Goal: Task Accomplishment & Management: Manage account settings

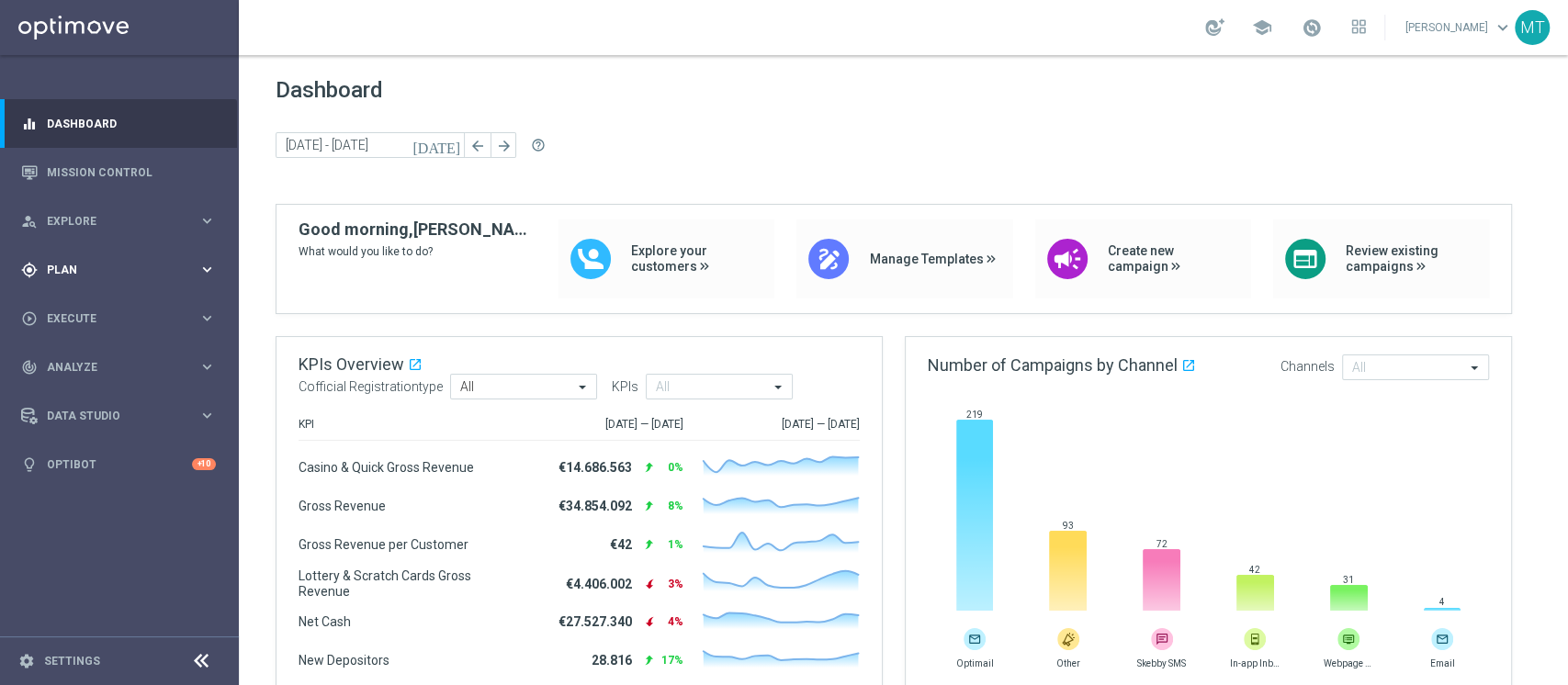
click at [171, 274] on span "Plan" at bounding box center [122, 270] width 152 height 11
click at [105, 301] on link "Target Groups" at bounding box center [119, 307] width 144 height 15
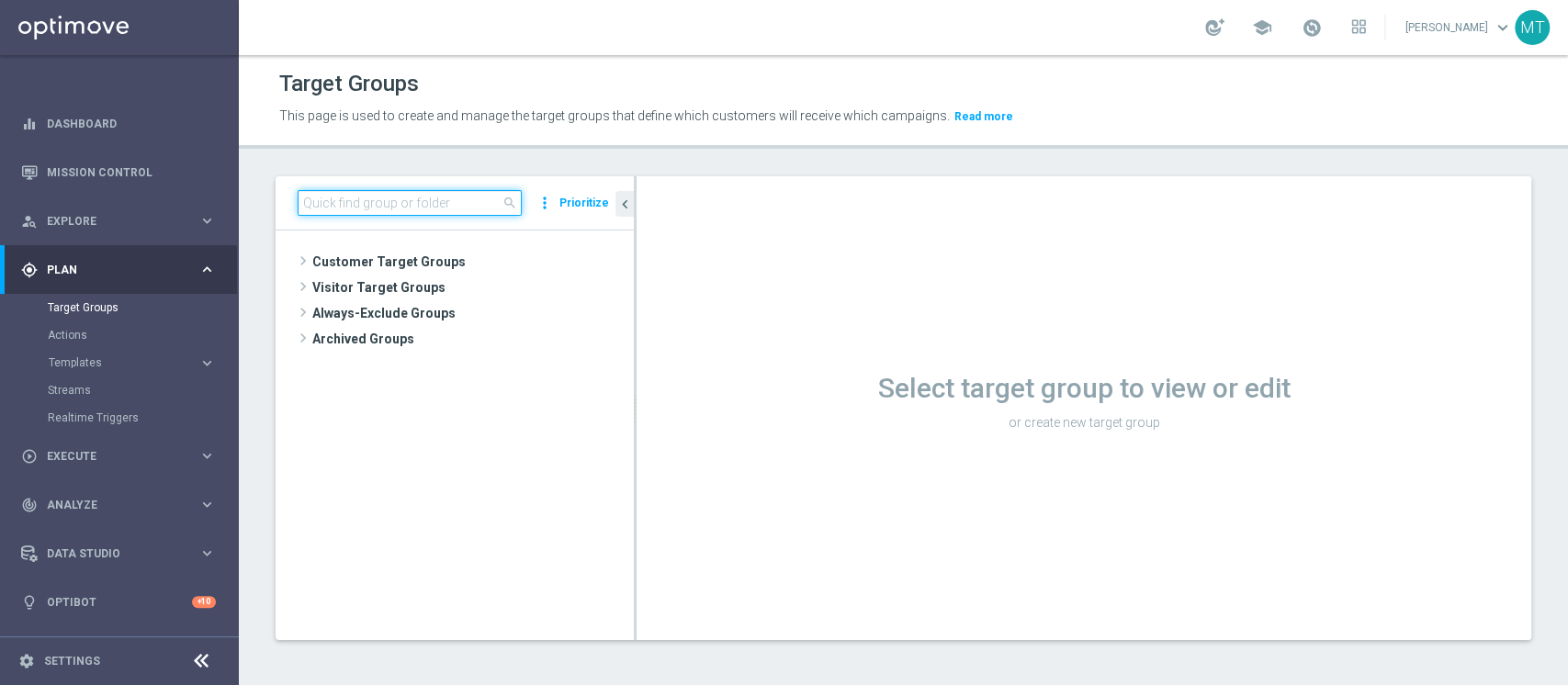
click at [463, 208] on input at bounding box center [409, 203] width 224 height 25
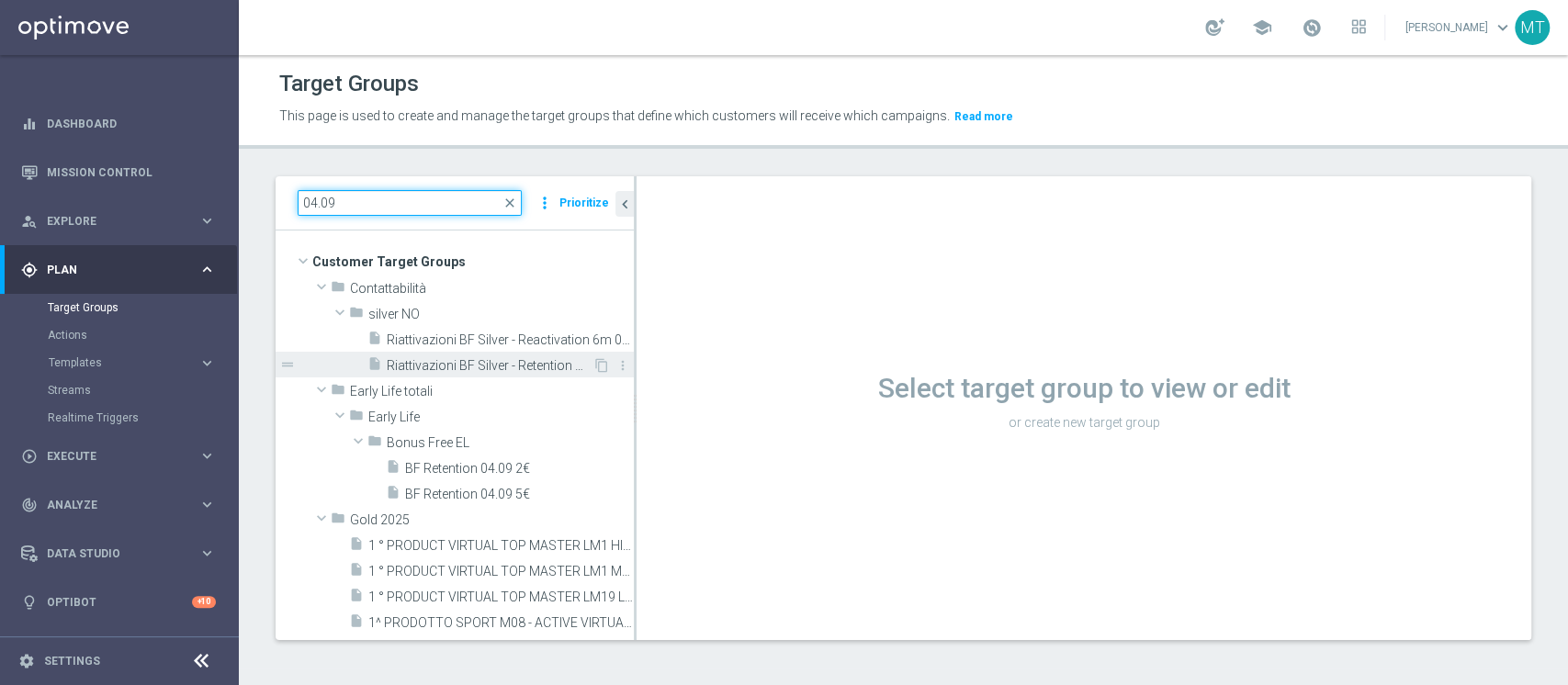
type input "04.09"
click at [526, 355] on div "insert_drive_file Riattivazioni BF Silver - Retention mese 04.09" at bounding box center [480, 364] width 225 height 25
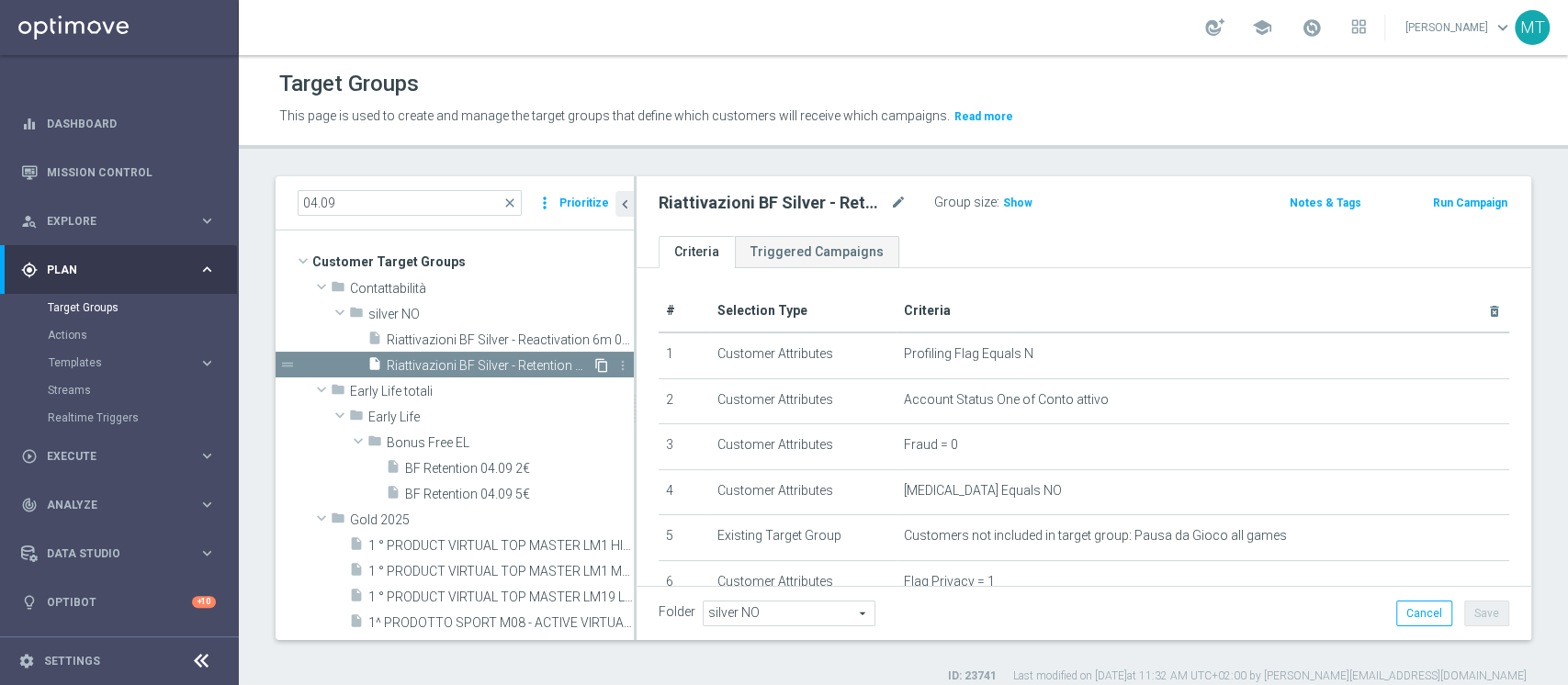
click at [594, 370] on icon "content_copy" at bounding box center [601, 364] width 15 height 15
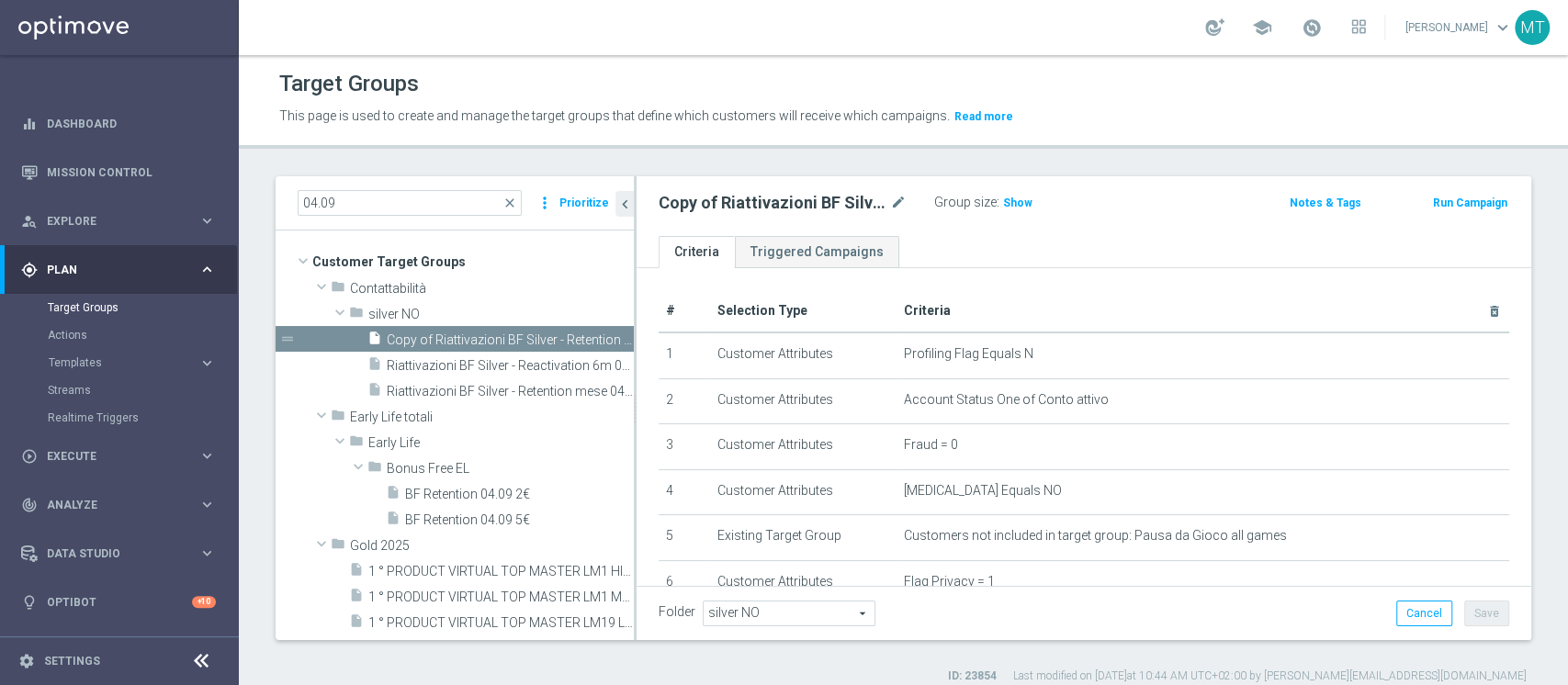
click at [909, 202] on div "Copy of Riattivazioni BF Silver - Retention mese 04.09 mode_edit" at bounding box center [797, 203] width 276 height 25
click at [902, 201] on icon "mode_edit" at bounding box center [898, 202] width 17 height 22
type input "Riattivazioni BF Silver - Retention mese 11.09"
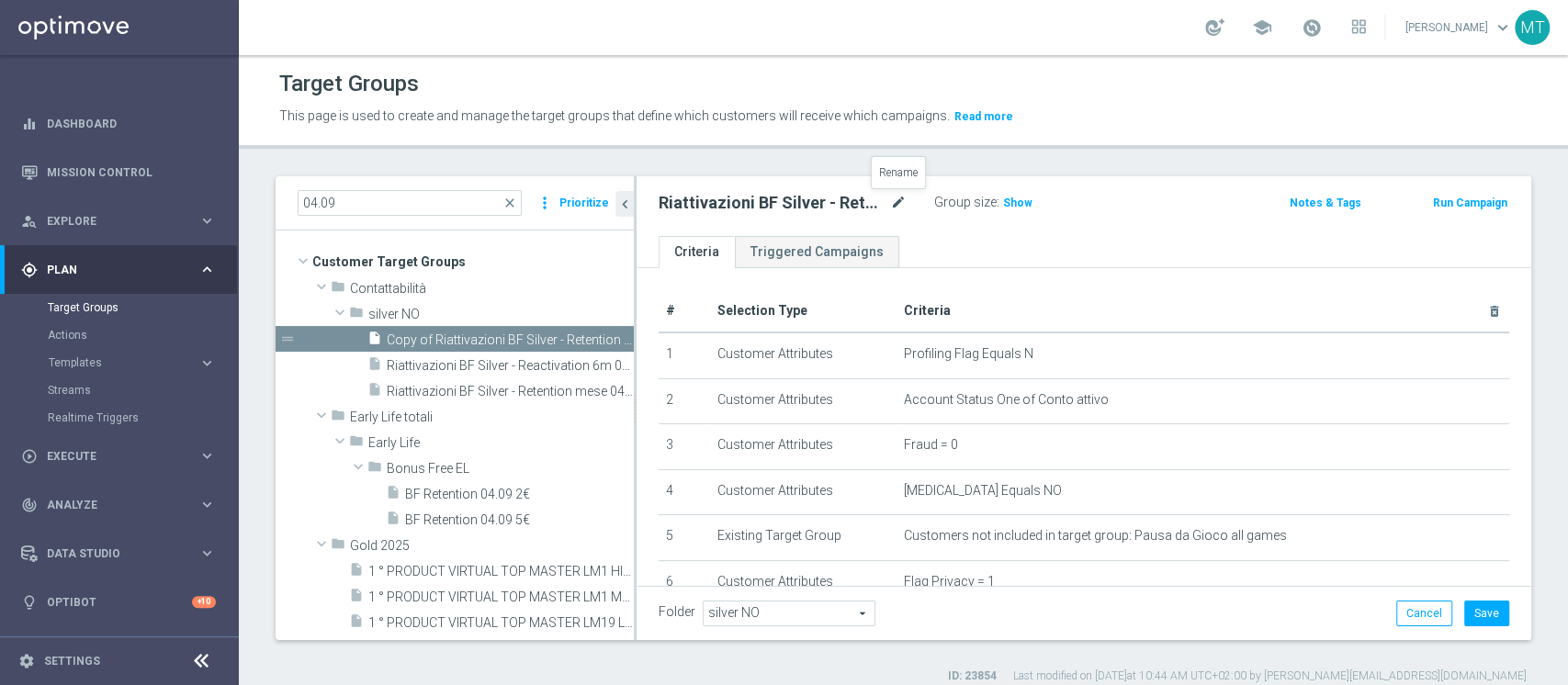
click at [900, 209] on icon "mode_edit" at bounding box center [898, 202] width 17 height 22
type input "Riattivazioni BF Silver - Retention mese 11.09 top"
click at [900, 209] on icon "mode_edit" at bounding box center [898, 202] width 17 height 22
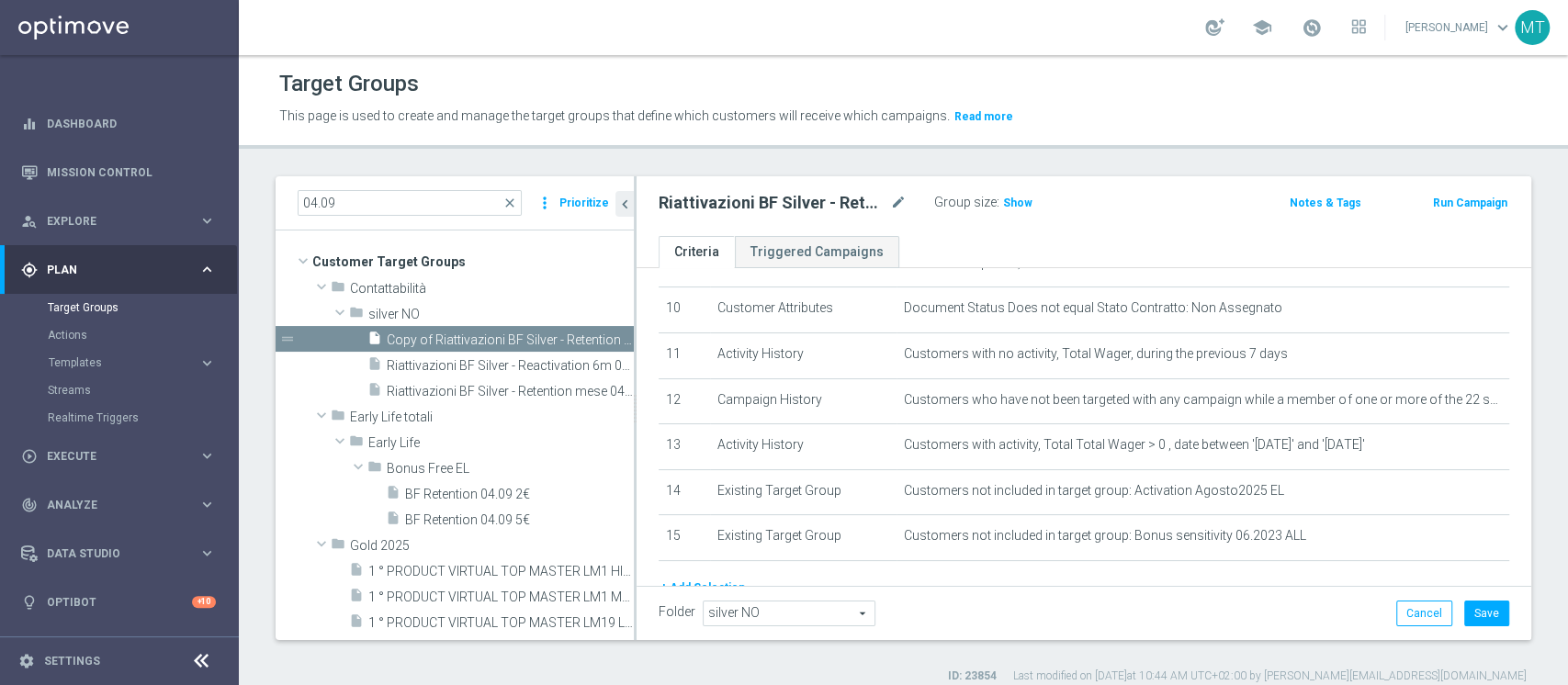
scroll to position [456, 0]
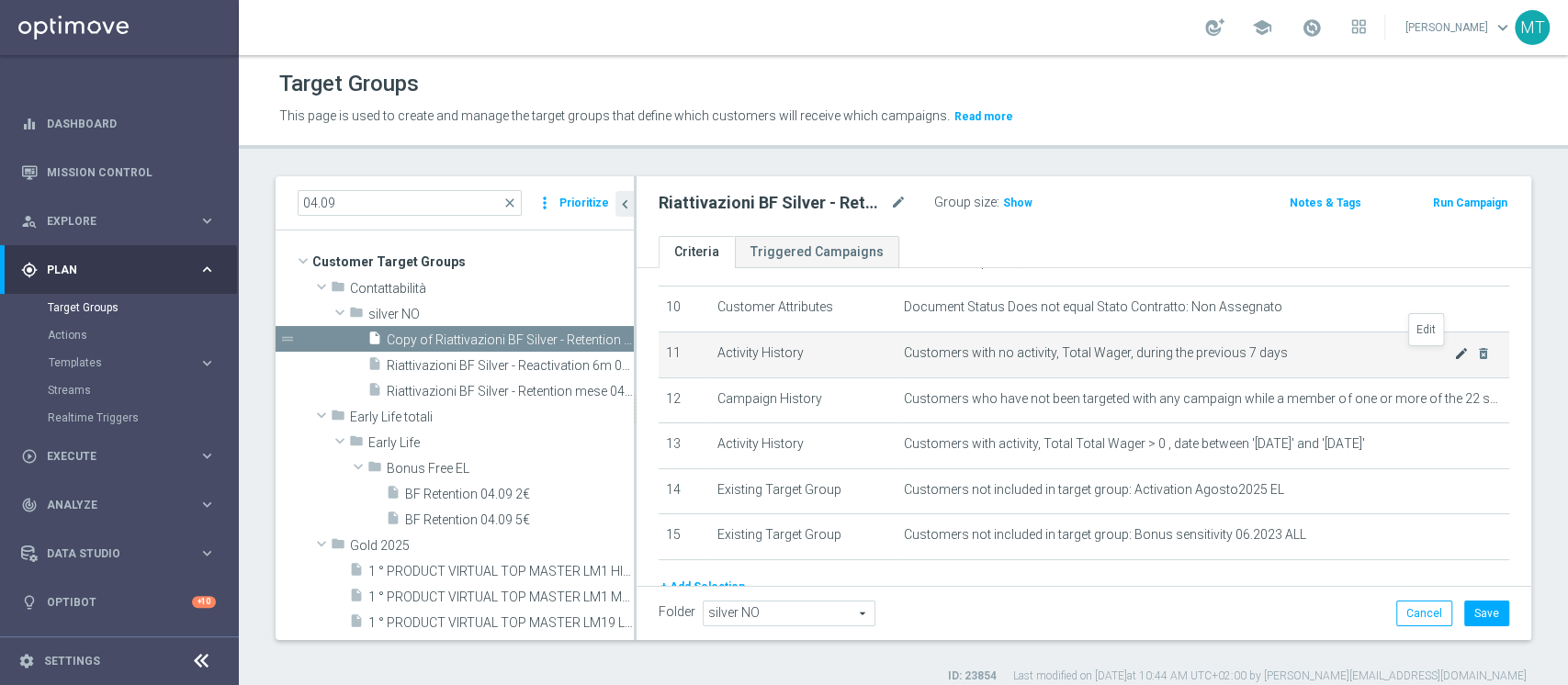
click at [1175, 355] on icon "mode_edit" at bounding box center [1461, 353] width 15 height 15
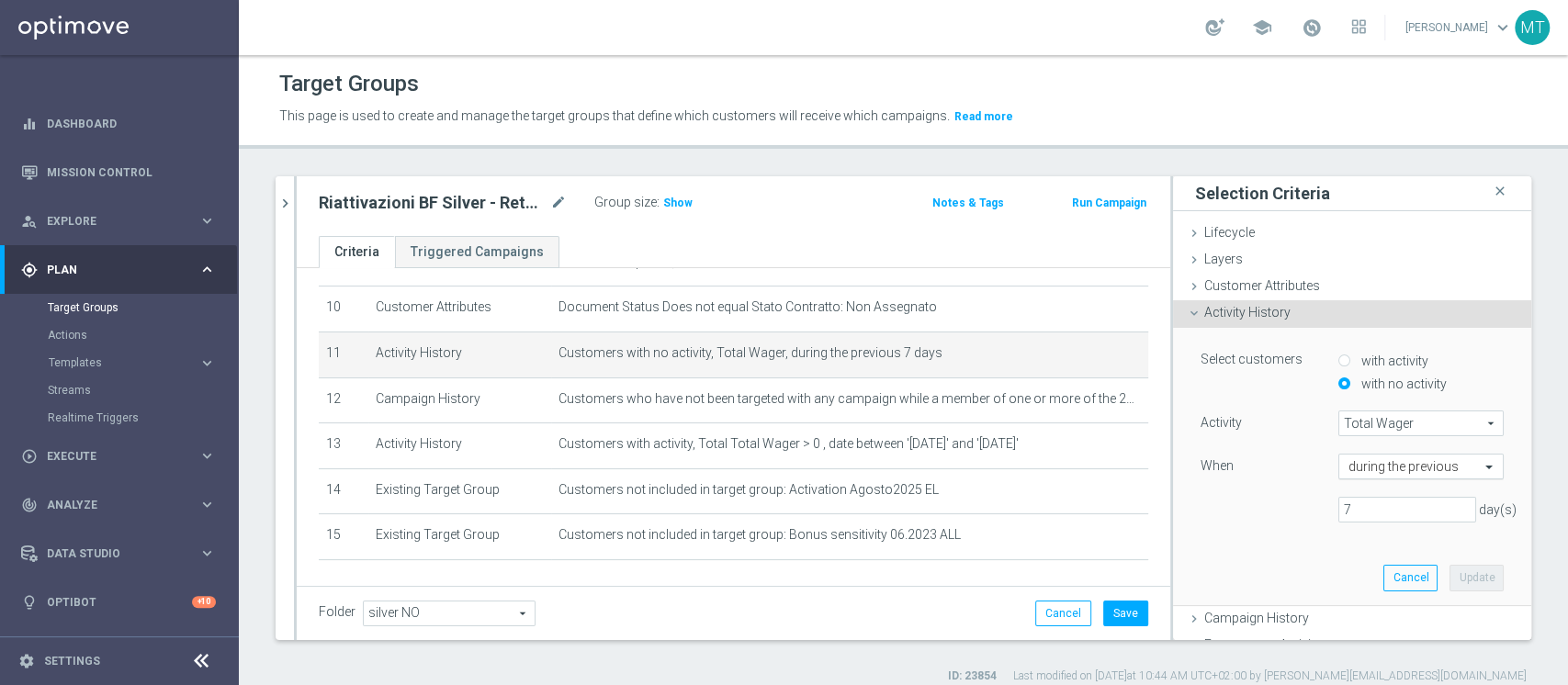
click at [1175, 457] on div "during the previous" at bounding box center [1420, 466] width 165 height 25
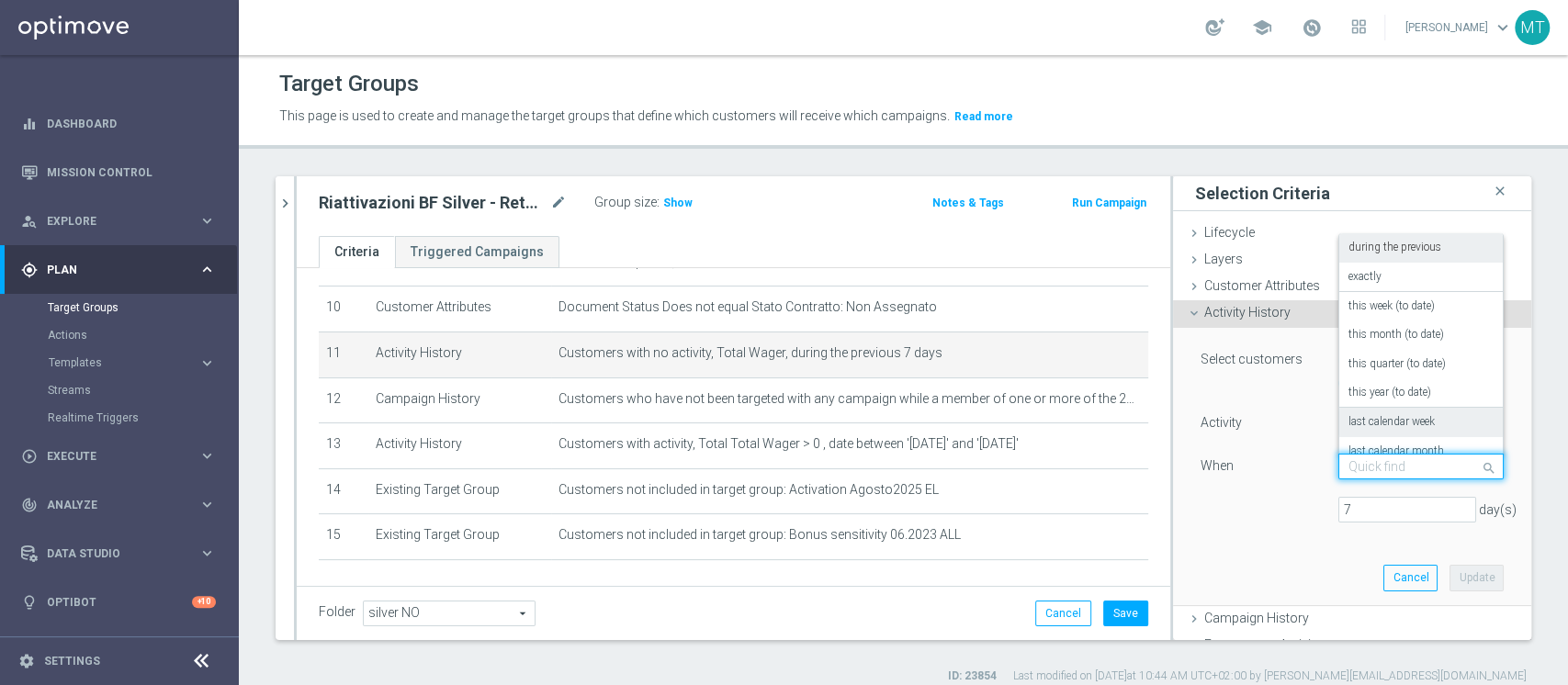
scroll to position [1, 0]
click at [1175, 338] on label "this month (to date)" at bounding box center [1397, 334] width 96 height 15
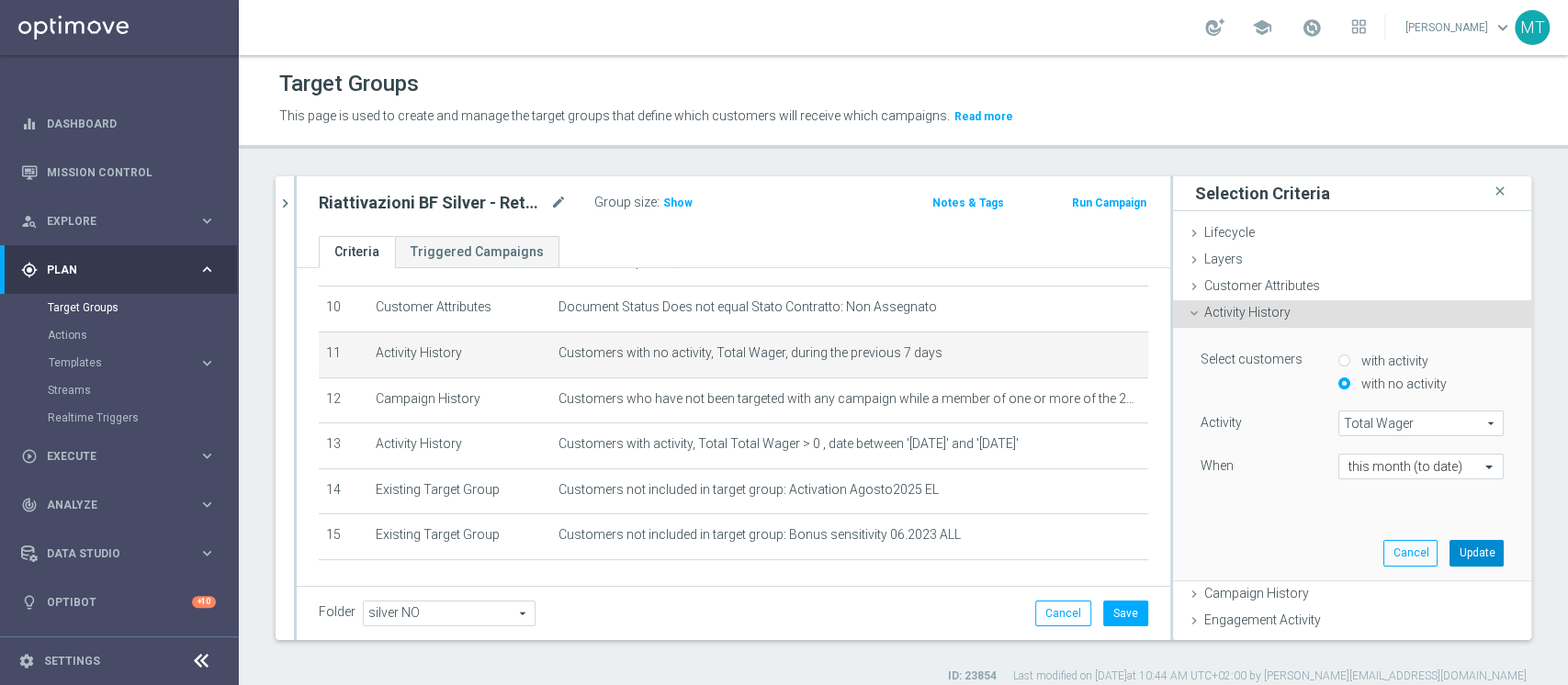
click at [1175, 512] on button "Update" at bounding box center [1476, 553] width 54 height 25
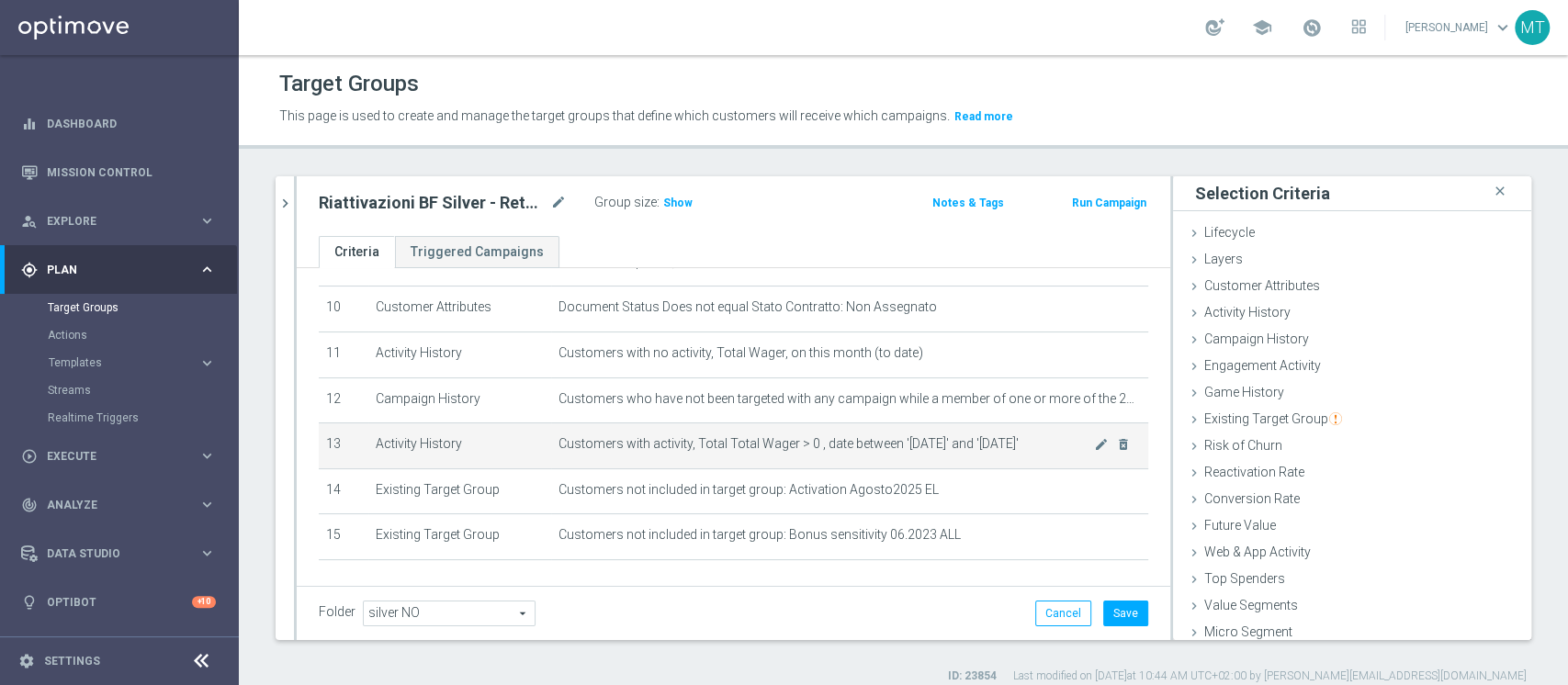
scroll to position [520, 0]
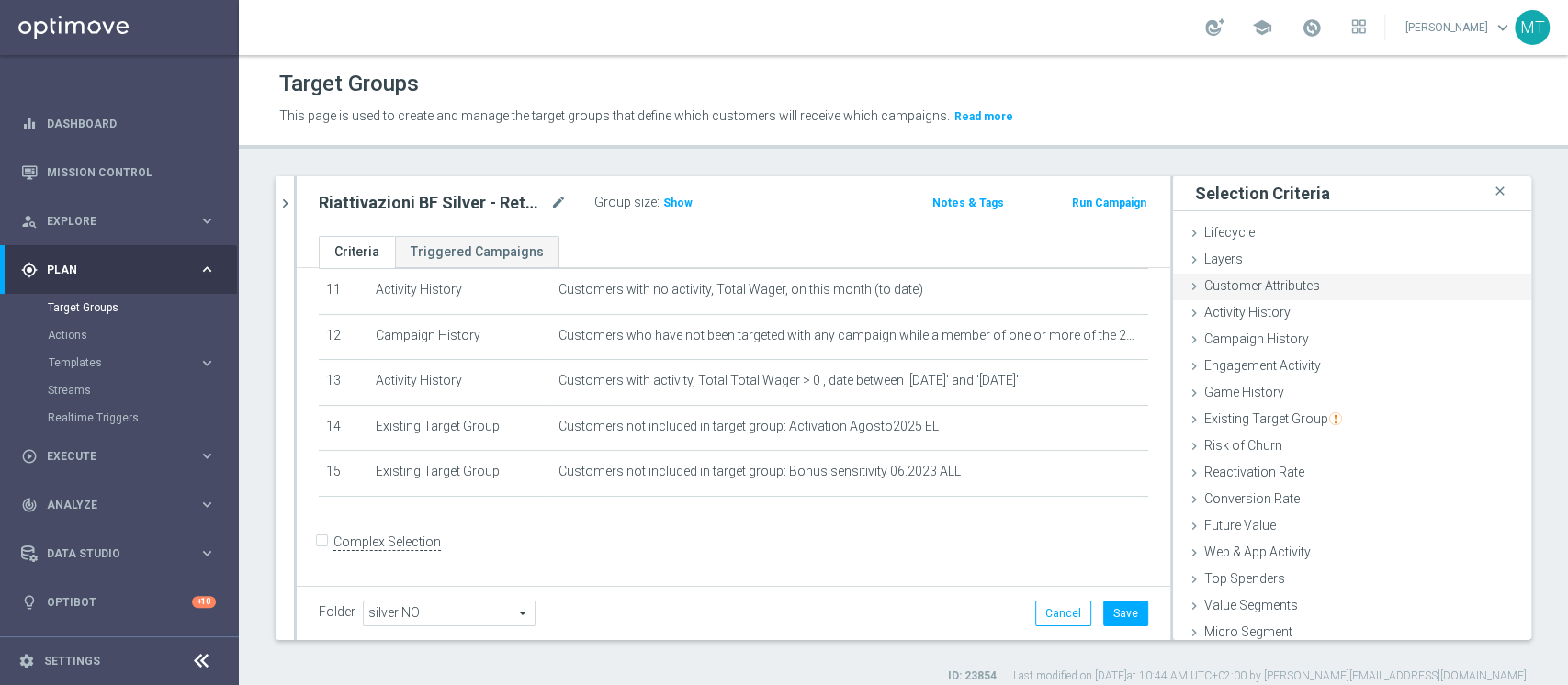
click at [1175, 278] on div "Customer Attributes done" at bounding box center [1352, 287] width 358 height 27
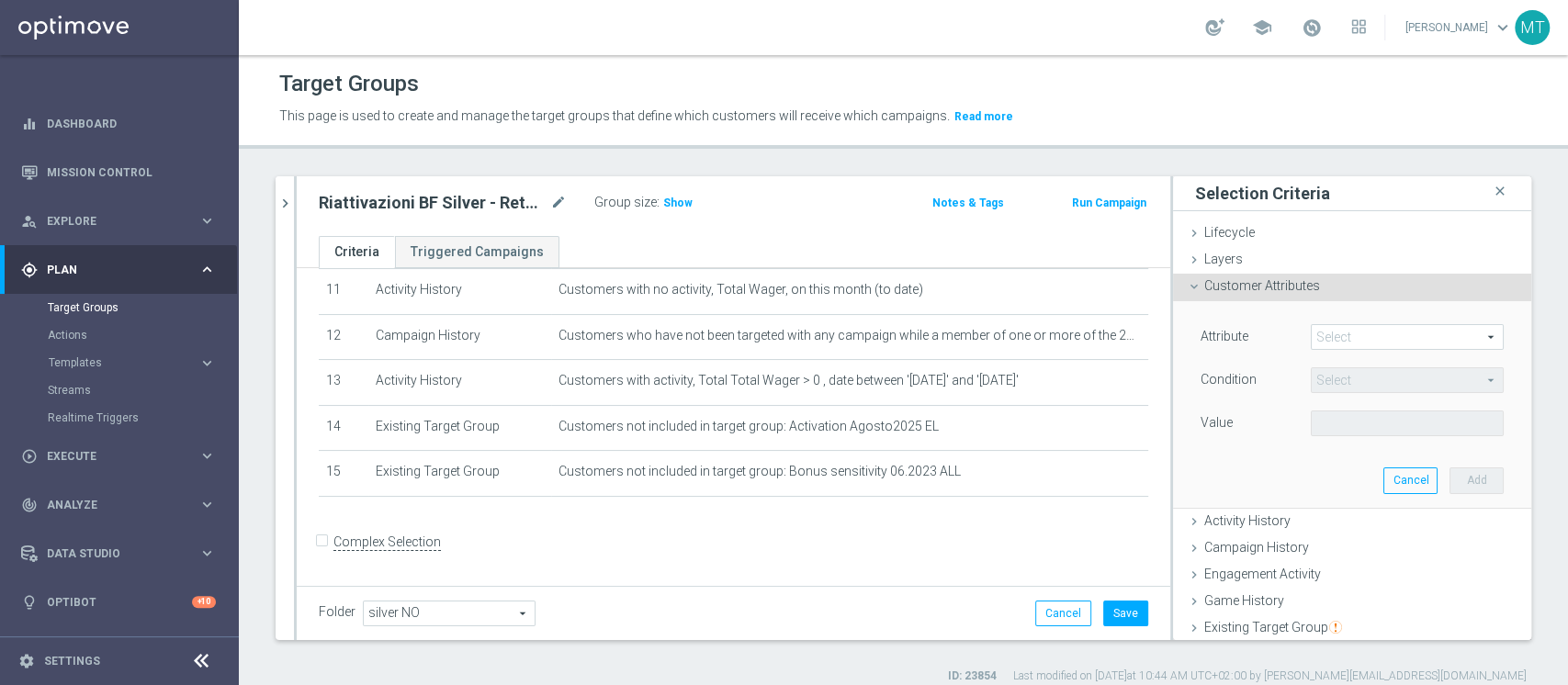
click at [1175, 348] on span at bounding box center [1407, 337] width 191 height 23
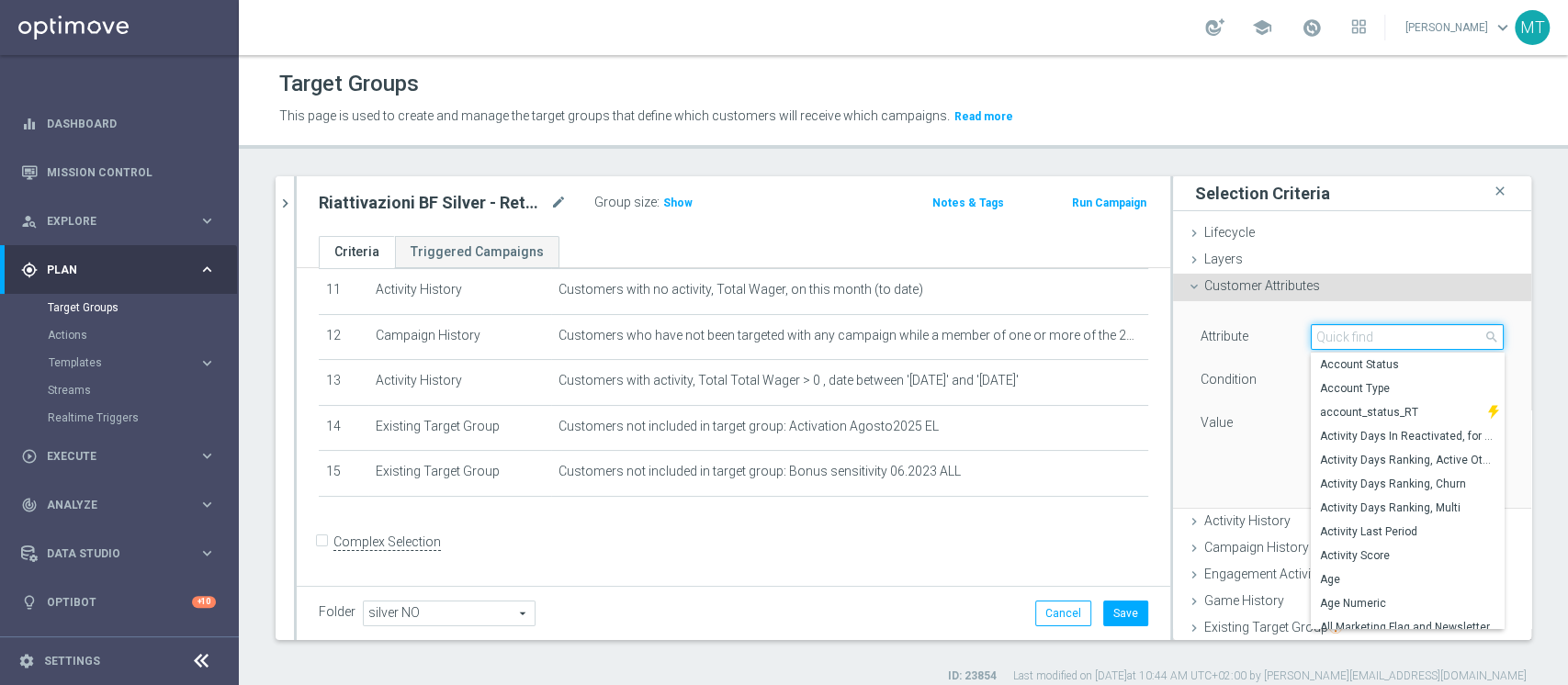
click at [1175, 348] on input "search" at bounding box center [1407, 337] width 193 height 25
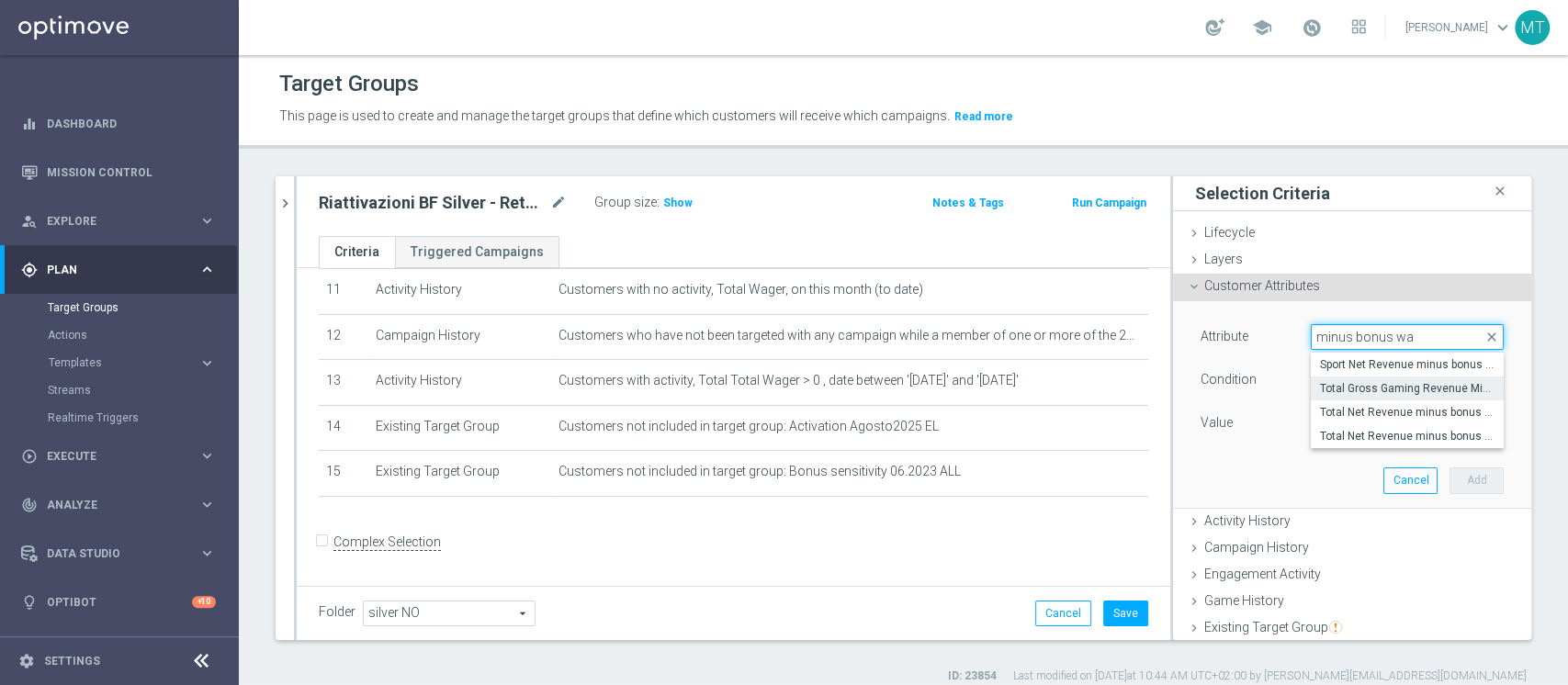
type input "minus bonus wa"
click at [1175, 381] on span "Total Gross Gaming Revenue Minus Bonus Wagared" at bounding box center [1407, 388] width 175 height 15
type input "Total Gross Gaming Revenue Minus Bonus Wagared"
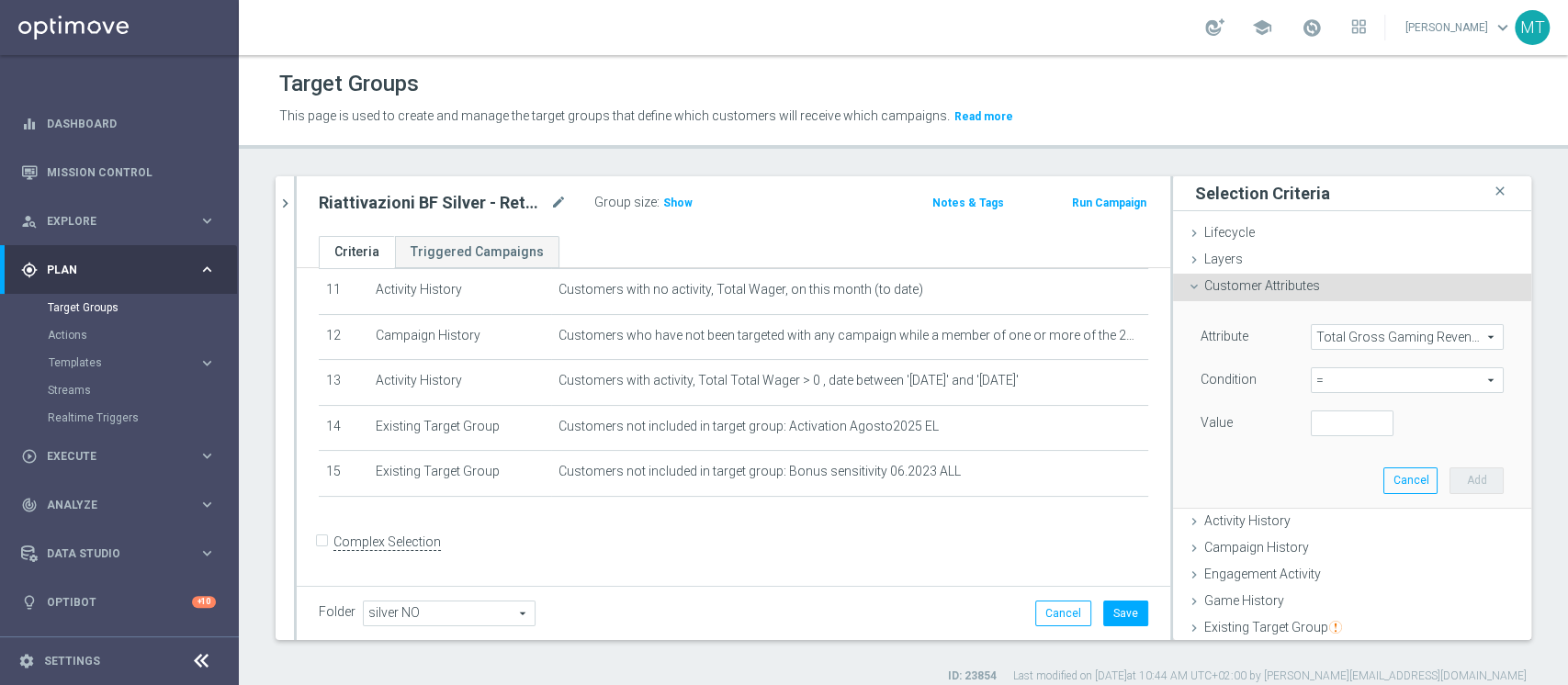
click at [1175, 378] on span "=" at bounding box center [1407, 380] width 191 height 23
click at [1175, 495] on span ">" at bounding box center [1407, 502] width 175 height 15
type input ">"
click at [1175, 428] on input "number" at bounding box center [1352, 423] width 83 height 25
type input "50"
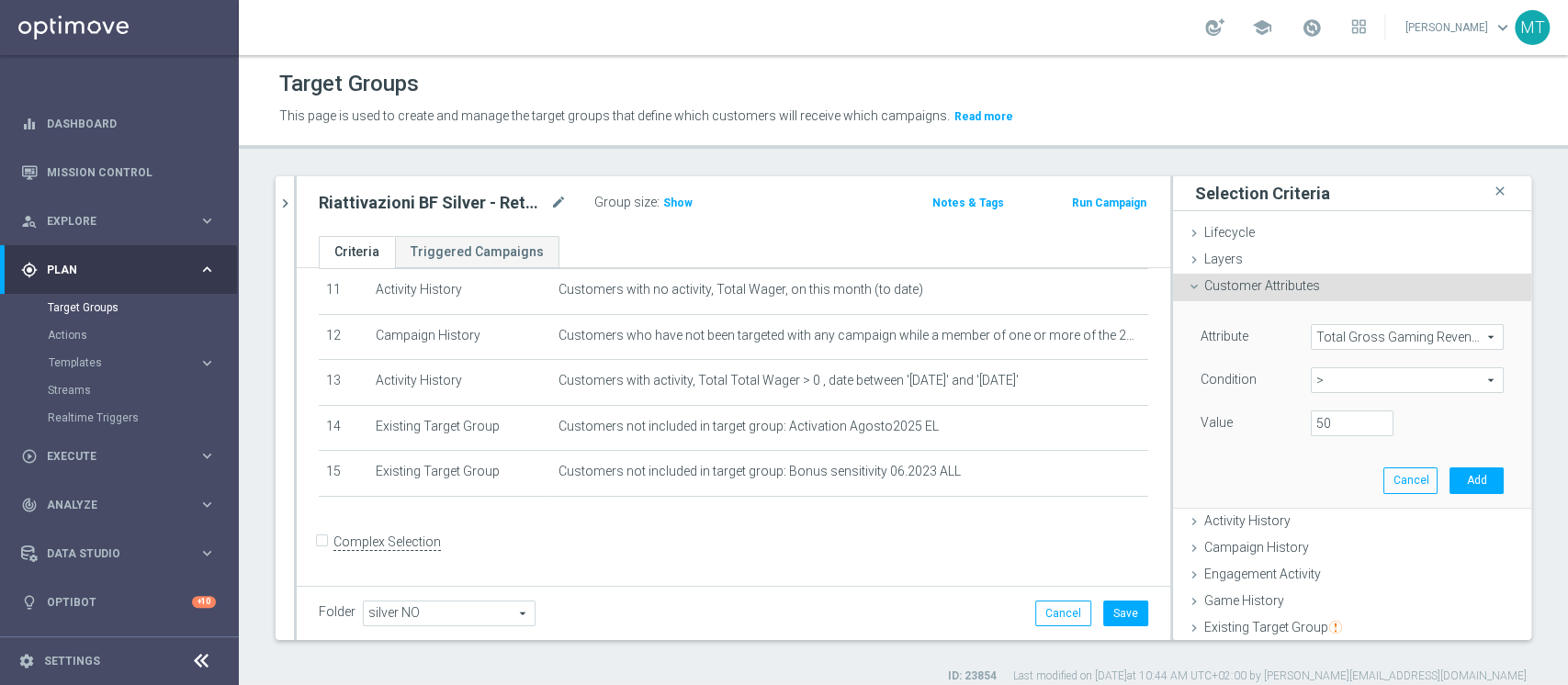
click at [1175, 381] on span ">" at bounding box center [1407, 380] width 191 height 23
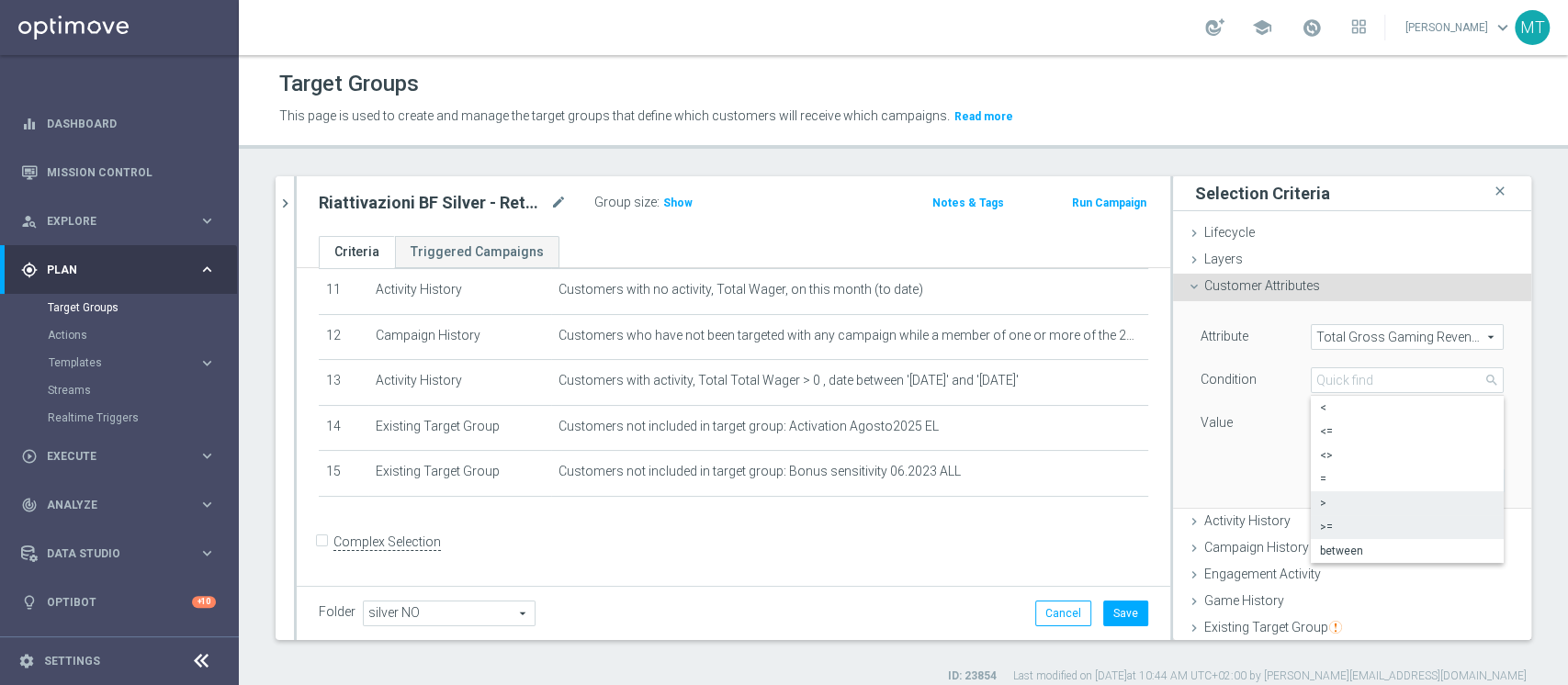
click at [1175, 512] on label ">=" at bounding box center [1407, 527] width 193 height 23
type input ">="
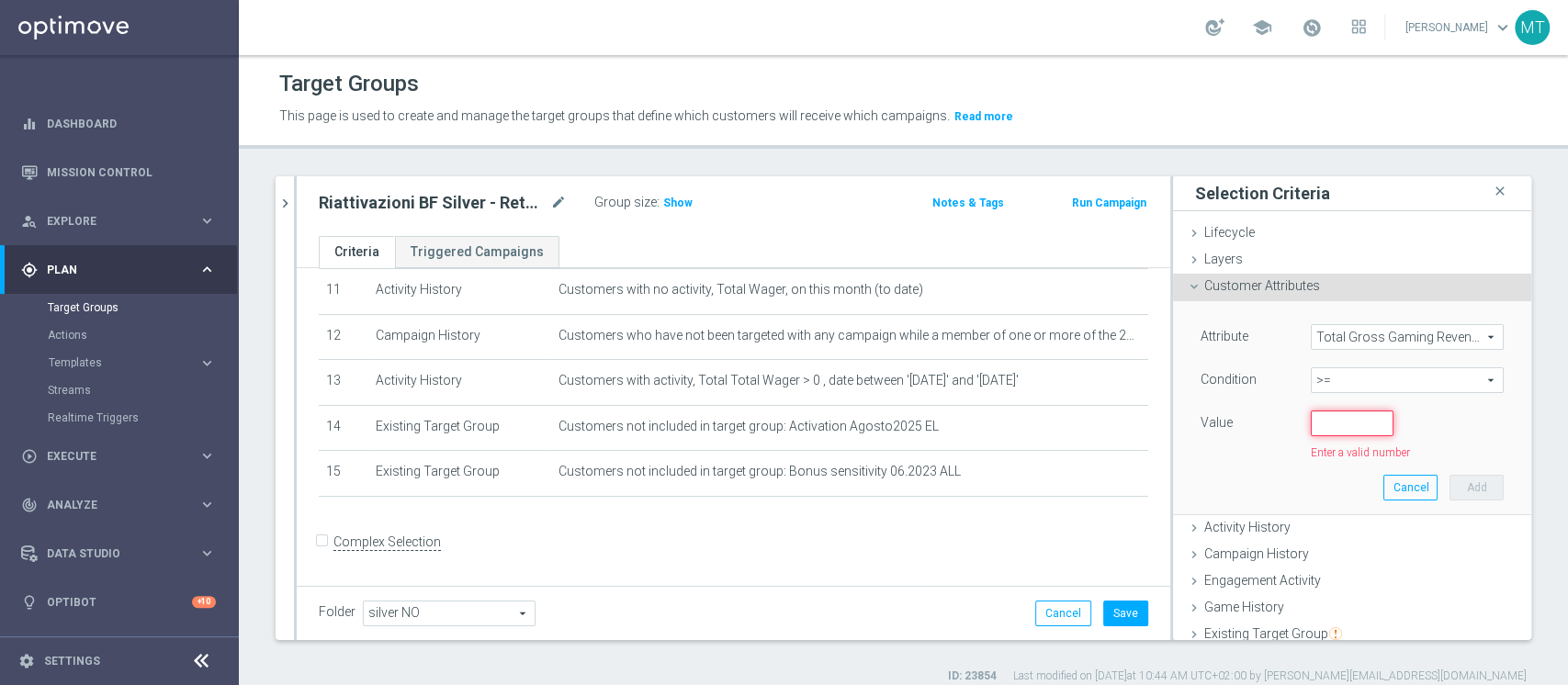
click at [1175, 422] on input "number" at bounding box center [1352, 423] width 83 height 25
type input "50"
click at [1175, 484] on button "Add" at bounding box center [1476, 480] width 54 height 25
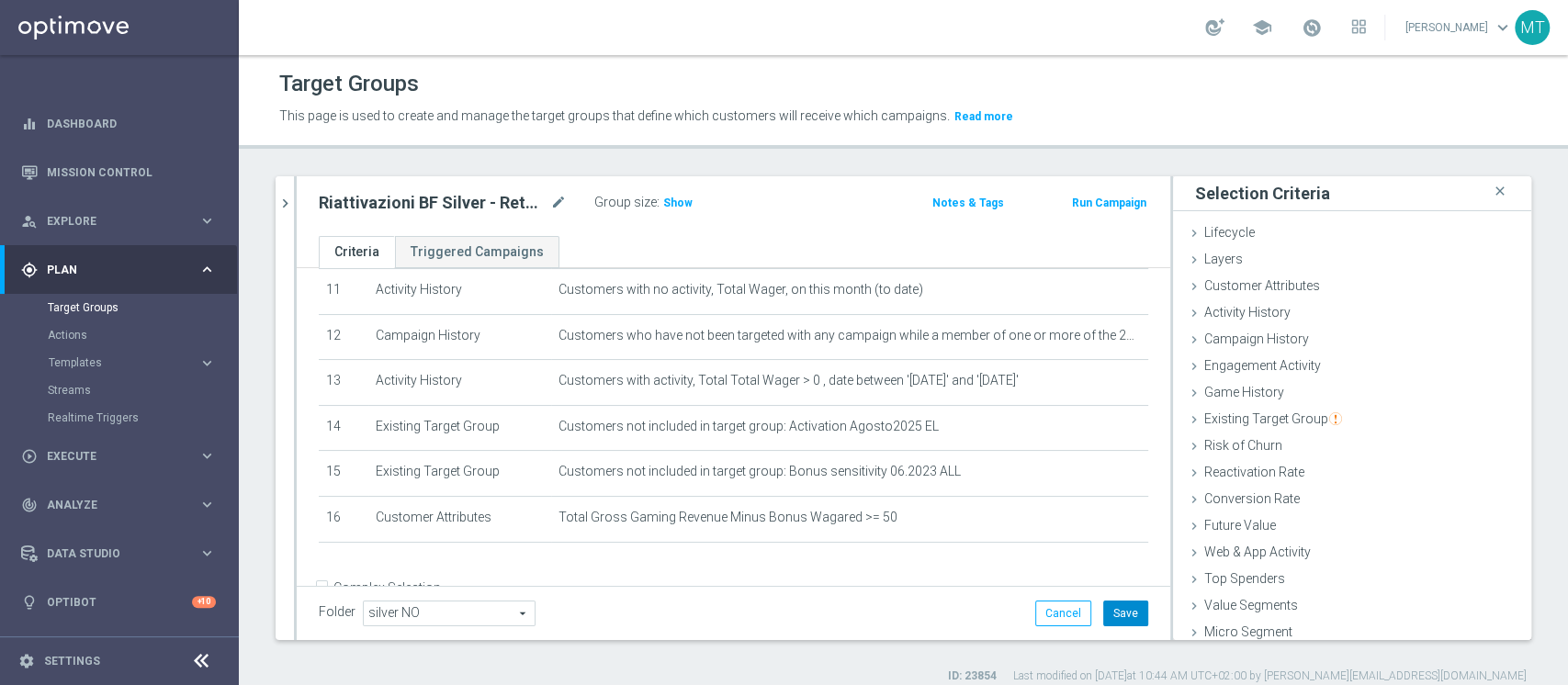
click at [1114, 512] on button "Save" at bounding box center [1126, 614] width 45 height 25
click at [663, 202] on span "Show" at bounding box center [677, 202] width 29 height 13
click at [547, 202] on div "Riattivazioni BF Silver - Retention mese 11.09 top mode_edit" at bounding box center [443, 202] width 248 height 22
click at [552, 204] on icon "mode_edit" at bounding box center [558, 202] width 17 height 22
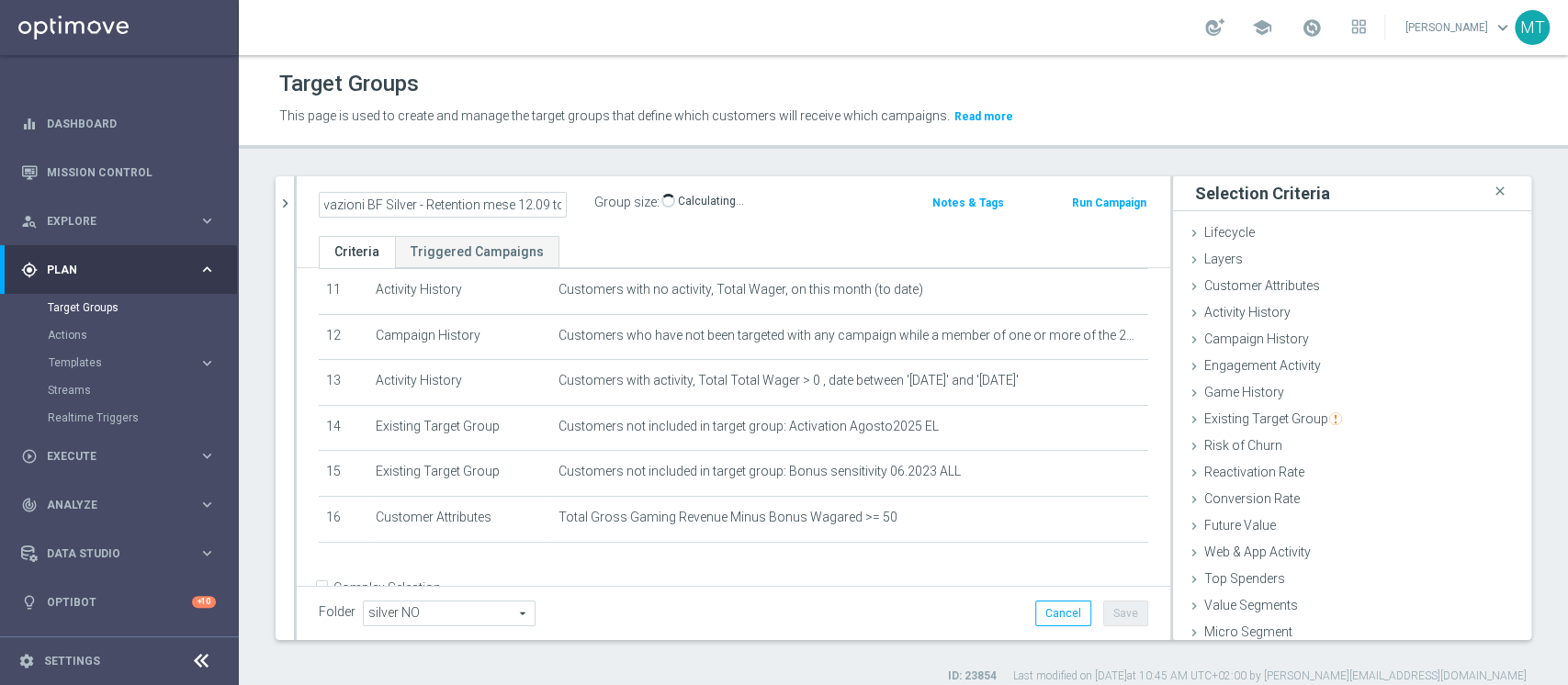
type input "Riattivazioni BF Silver - Retention mese 12.09 top"
click at [1104, 512] on button "Save" at bounding box center [1126, 614] width 45 height 25
click at [437, 205] on h2 "Riattivazioni BF Silver - Retention mese 12.09 top" at bounding box center [432, 202] width 228 height 22
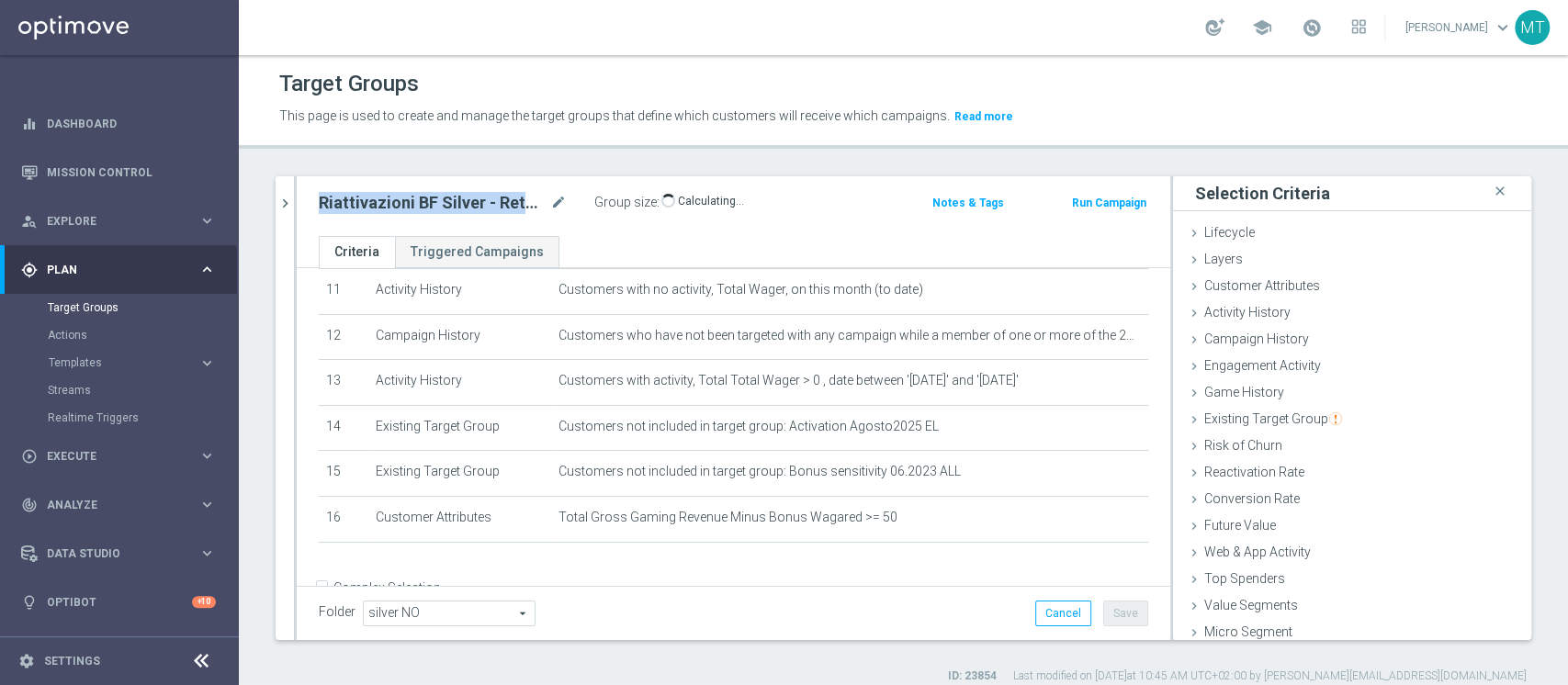
click at [437, 205] on h2 "Riattivazioni BF Silver - Retention mese 12.09 top" at bounding box center [432, 202] width 228 height 22
copy div "Riattivazioni BF Silver - Retention mese 12.09 top"
click at [282, 194] on icon "chevron_right" at bounding box center [285, 203] width 18 height 18
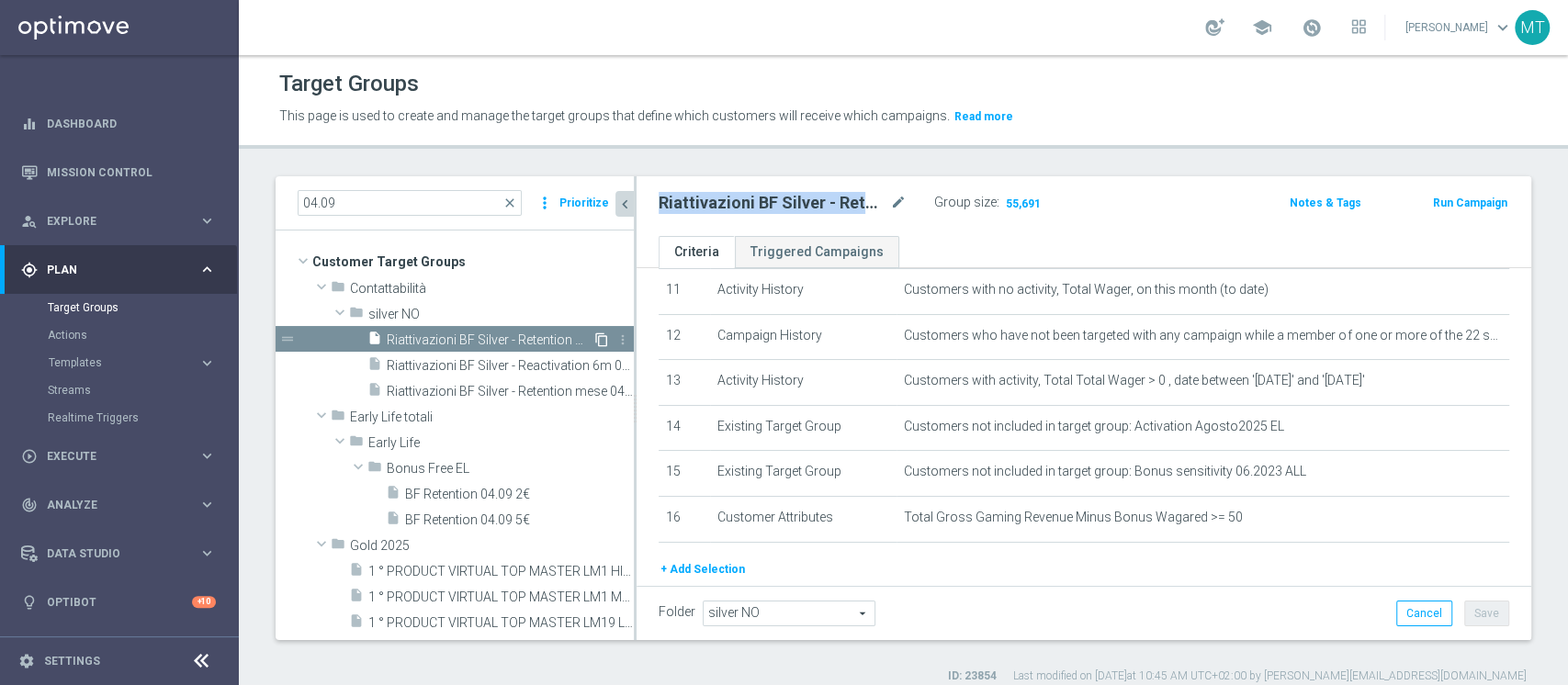
click at [594, 340] on icon "content_copy" at bounding box center [601, 339] width 15 height 15
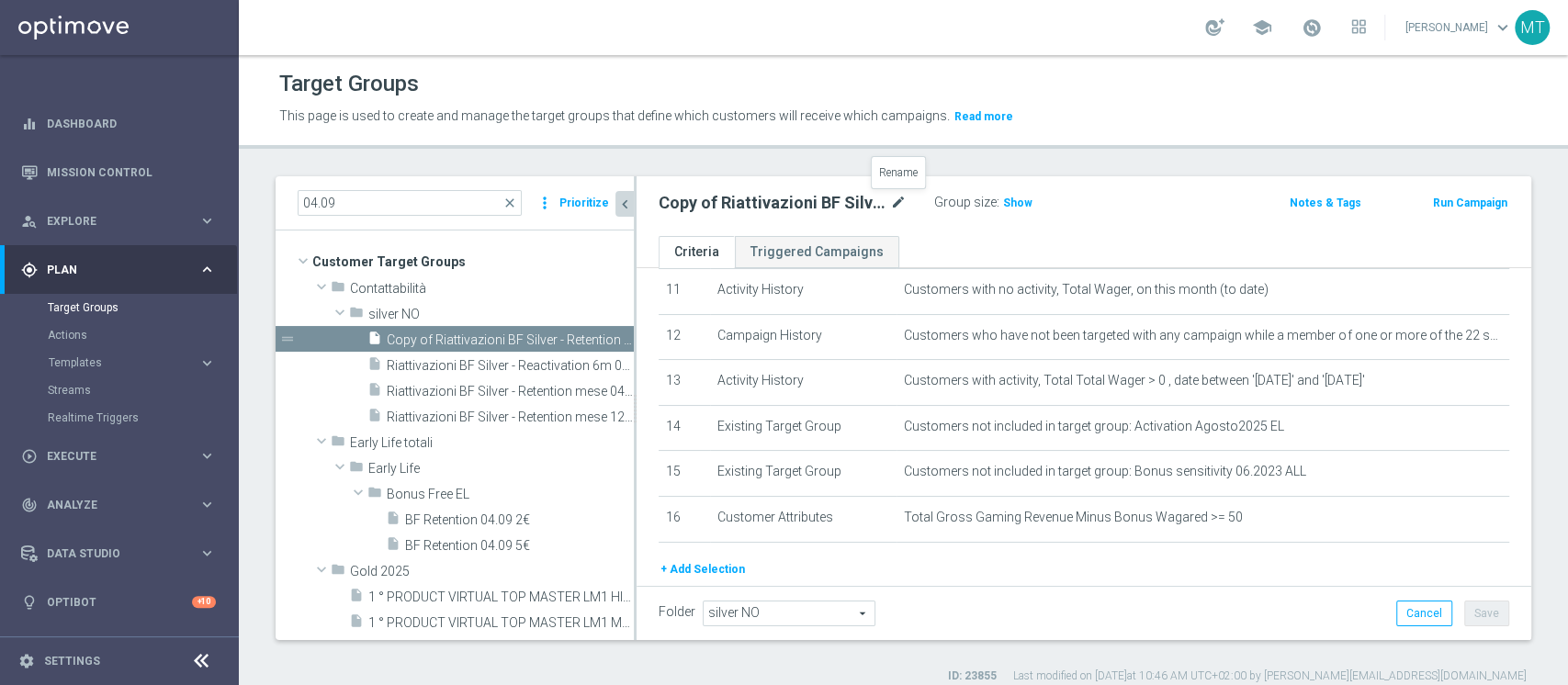
click at [897, 197] on icon "mode_edit" at bounding box center [898, 202] width 17 height 22
type input "Riattivazioni BF Silver - Retention mese 12.09 low"
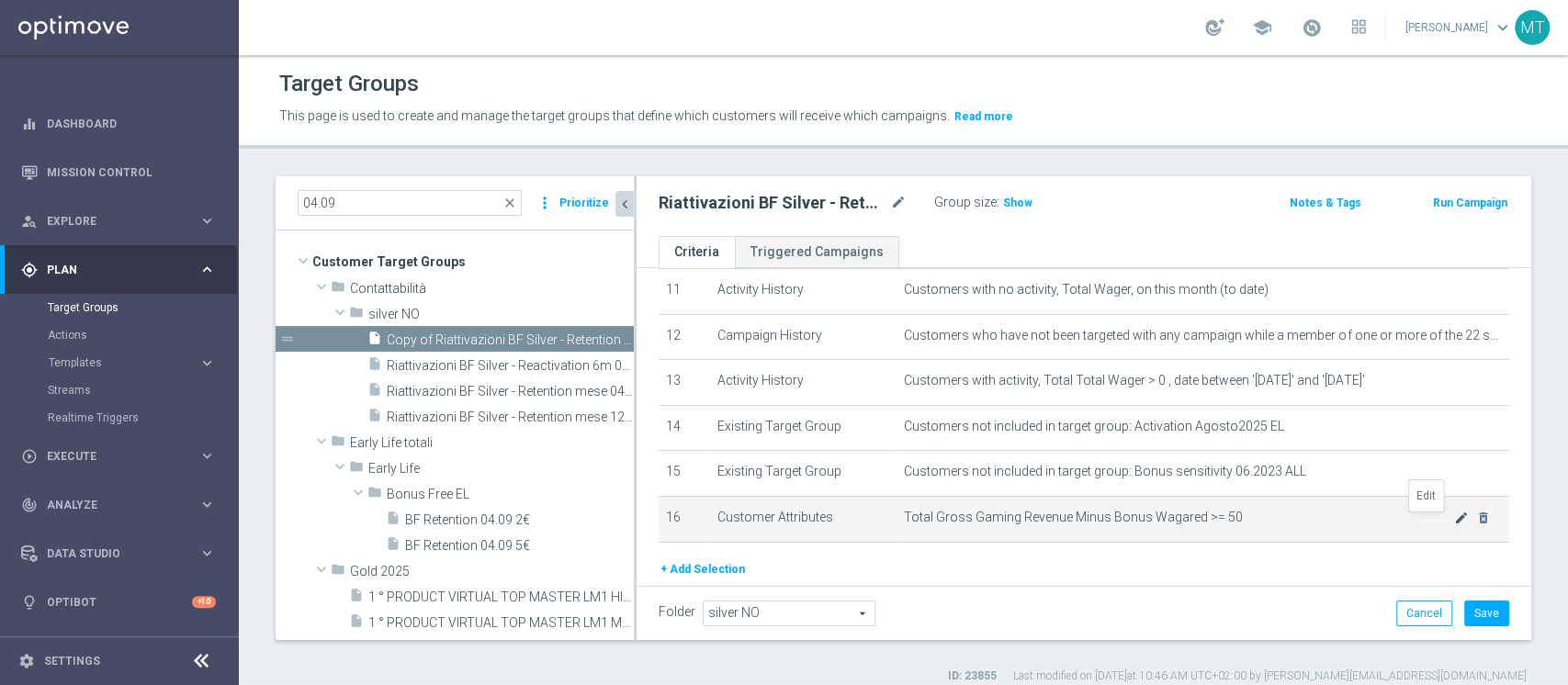
click at [1175, 512] on icon "mode_edit" at bounding box center [1461, 517] width 15 height 15
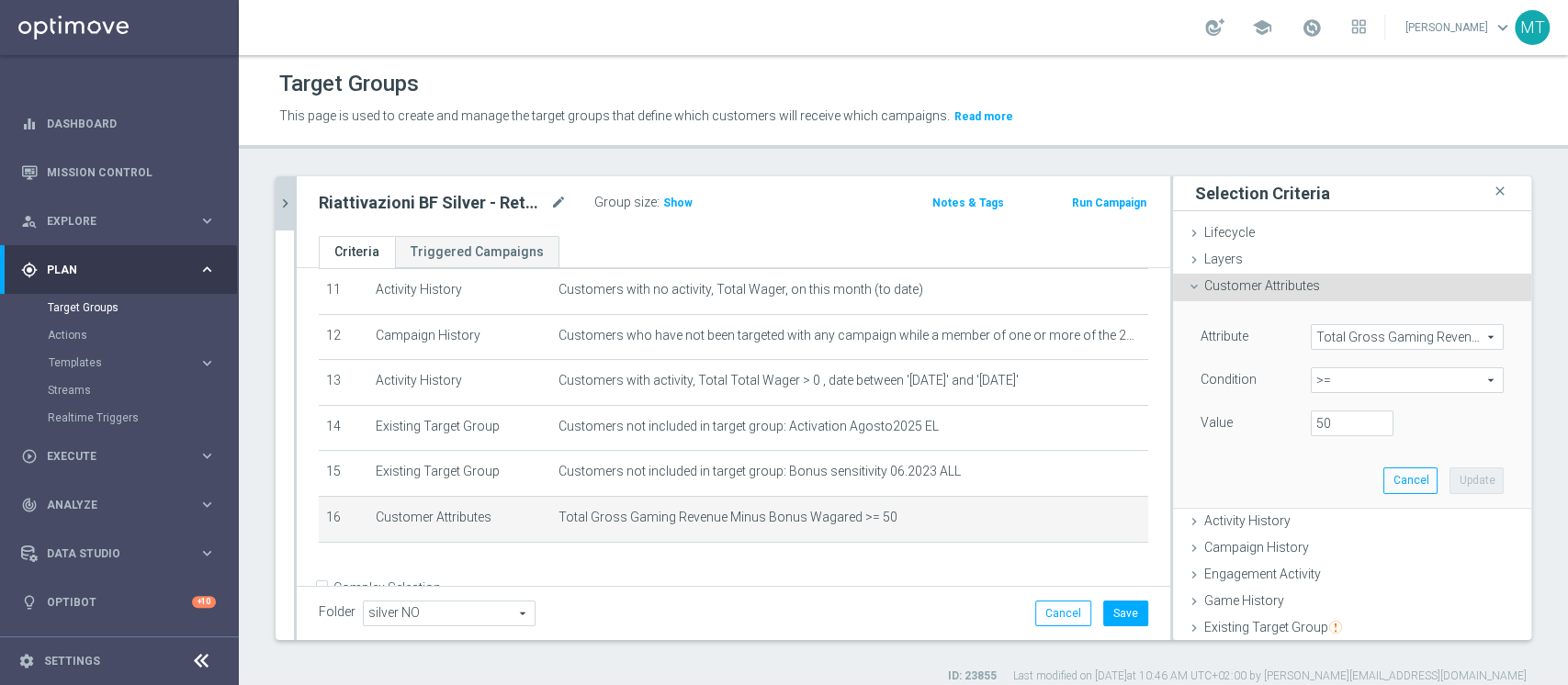
click at [1175, 381] on span ">=" at bounding box center [1407, 380] width 191 height 23
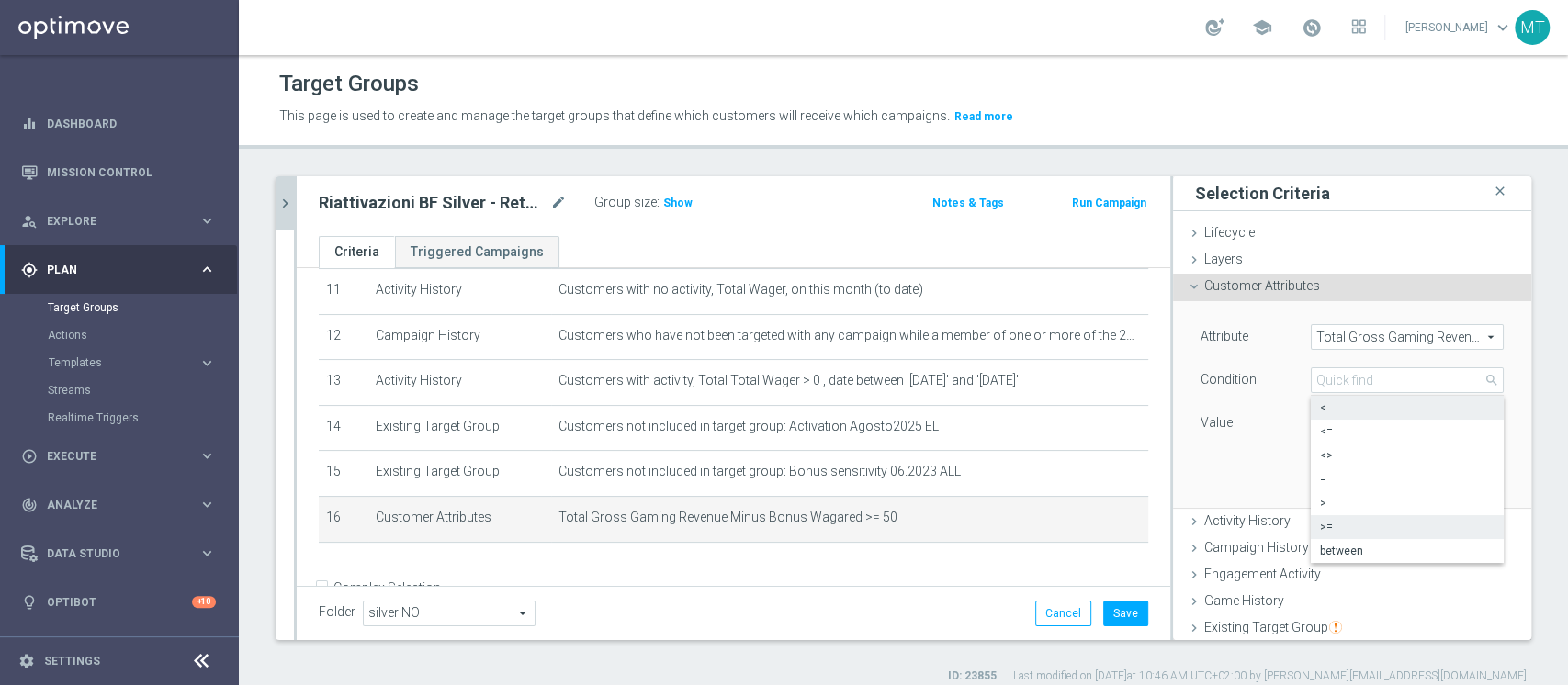
click at [1175, 404] on span "<" at bounding box center [1407, 407] width 175 height 15
type input "<"
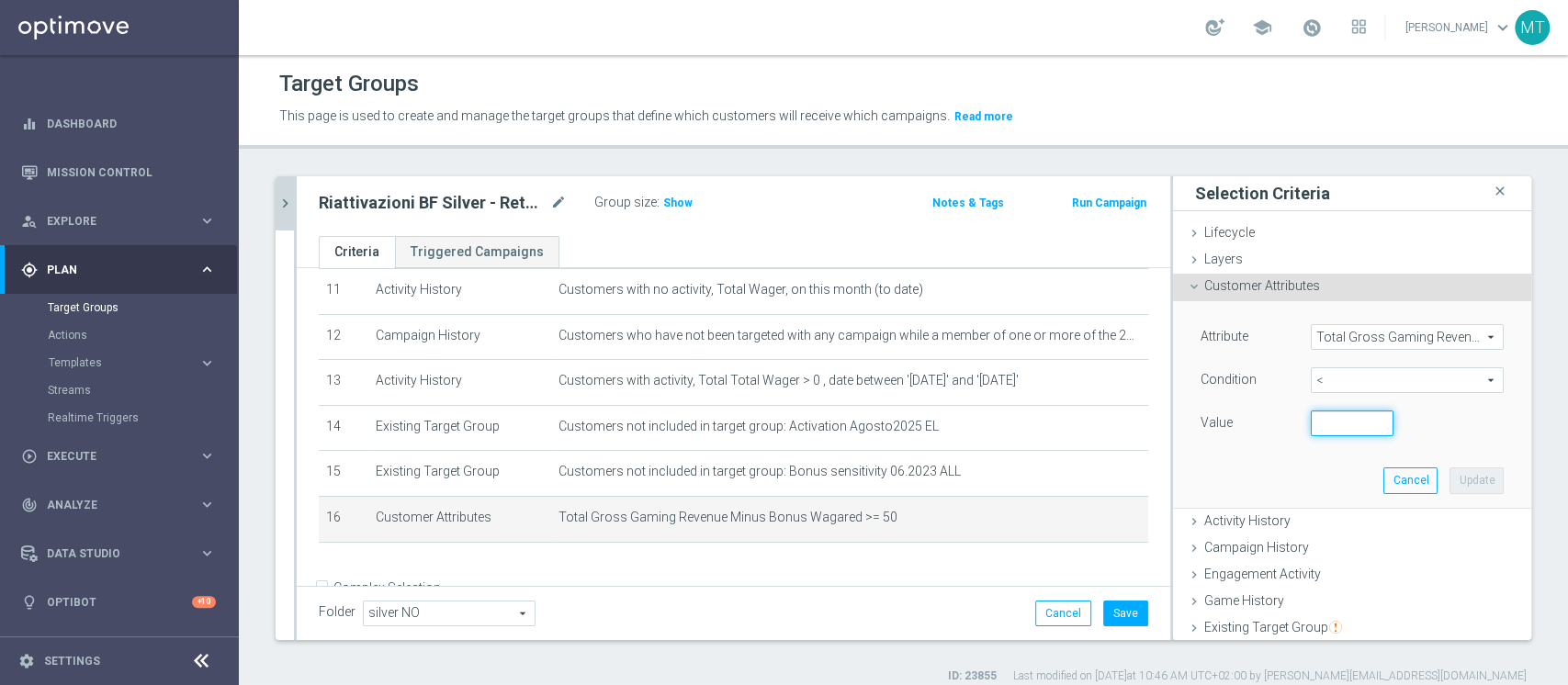
click at [1175, 427] on input "number" at bounding box center [1352, 423] width 83 height 25
type input "50"
click at [1175, 470] on button "Update" at bounding box center [1476, 480] width 54 height 25
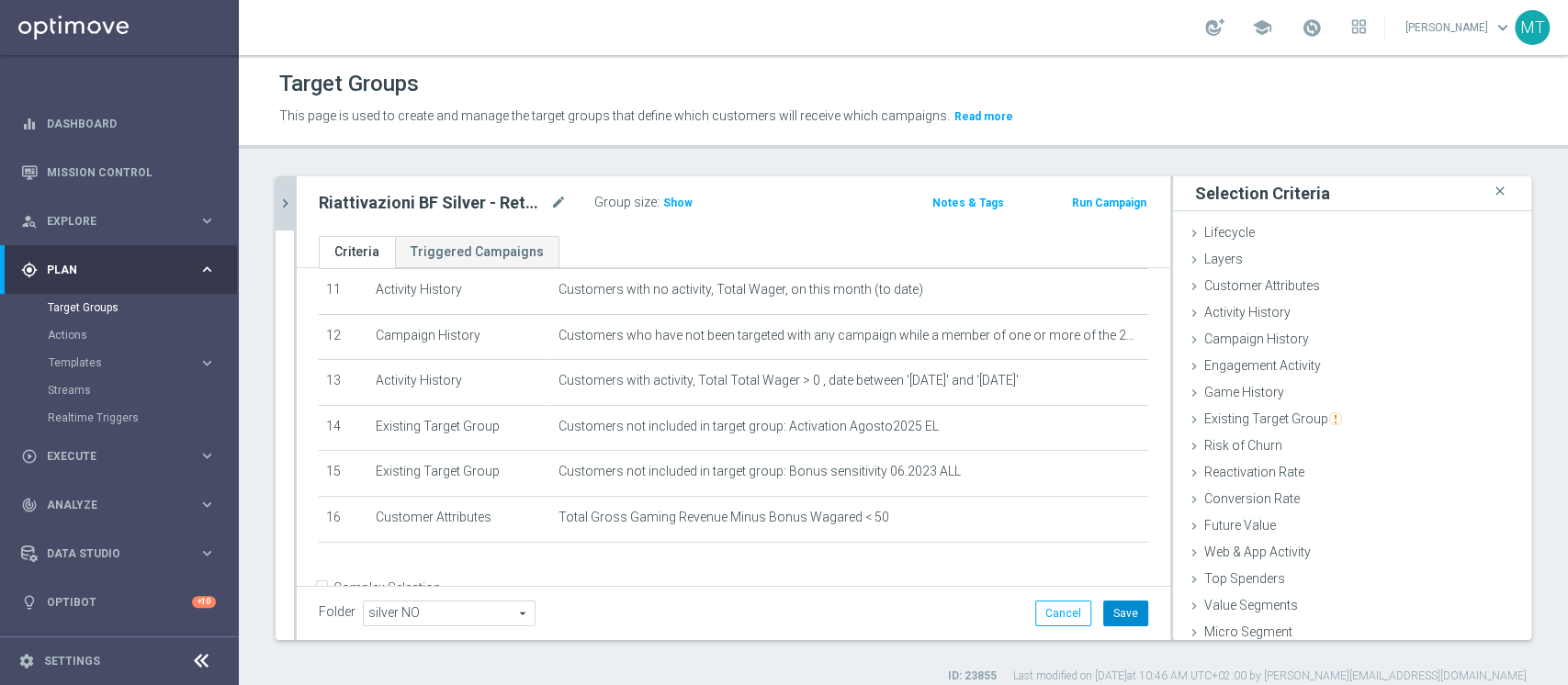
click at [1119, 512] on button "Save" at bounding box center [1126, 614] width 45 height 25
click at [664, 204] on span "Show" at bounding box center [677, 202] width 29 height 13
click at [457, 195] on h2 "Riattivazioni BF Silver - Retention mese 12.09 low" at bounding box center [432, 202] width 228 height 22
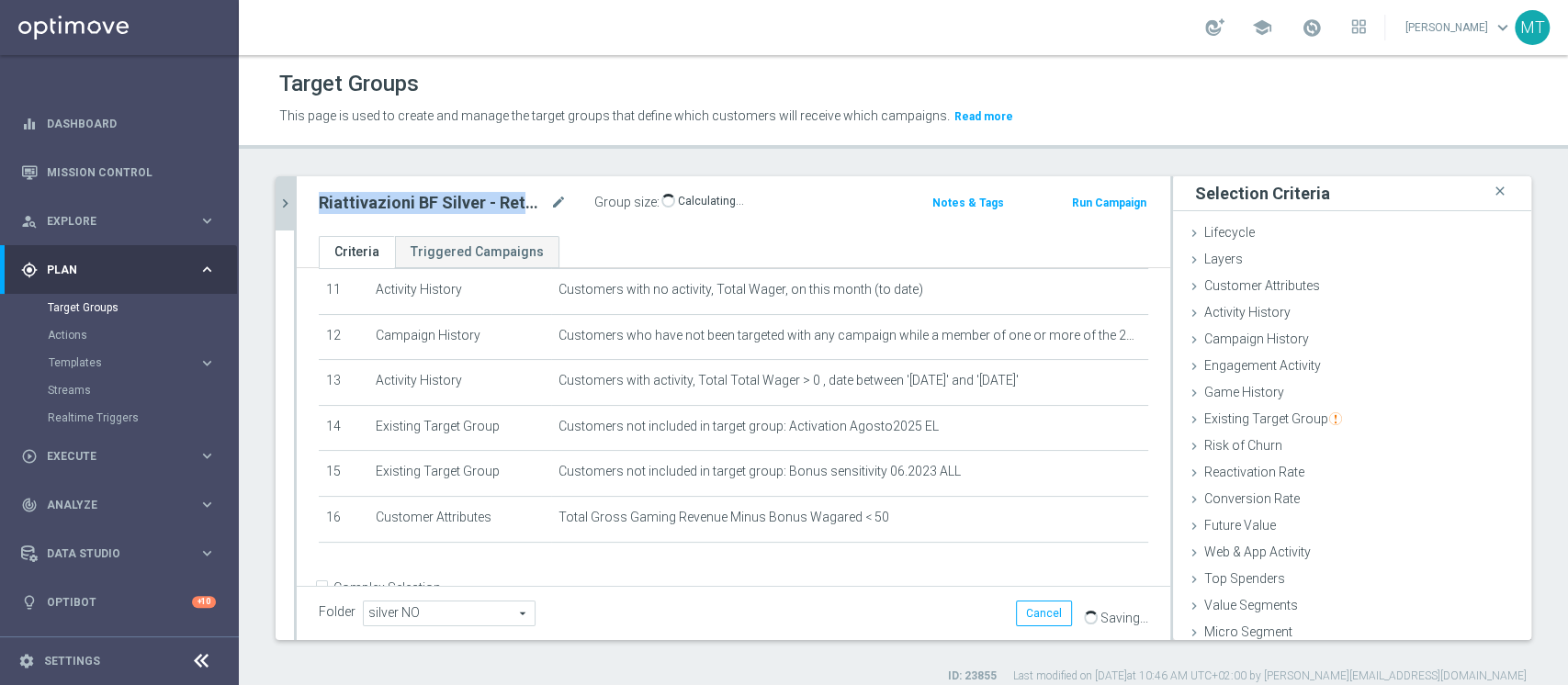
click at [457, 195] on h2 "Riattivazioni BF Silver - Retention mese 12.09 low" at bounding box center [432, 202] width 228 height 22
copy div "Riattivazioni BF Silver - Retention mese 12.09 low"
click at [283, 203] on icon "chevron_right" at bounding box center [285, 203] width 18 height 18
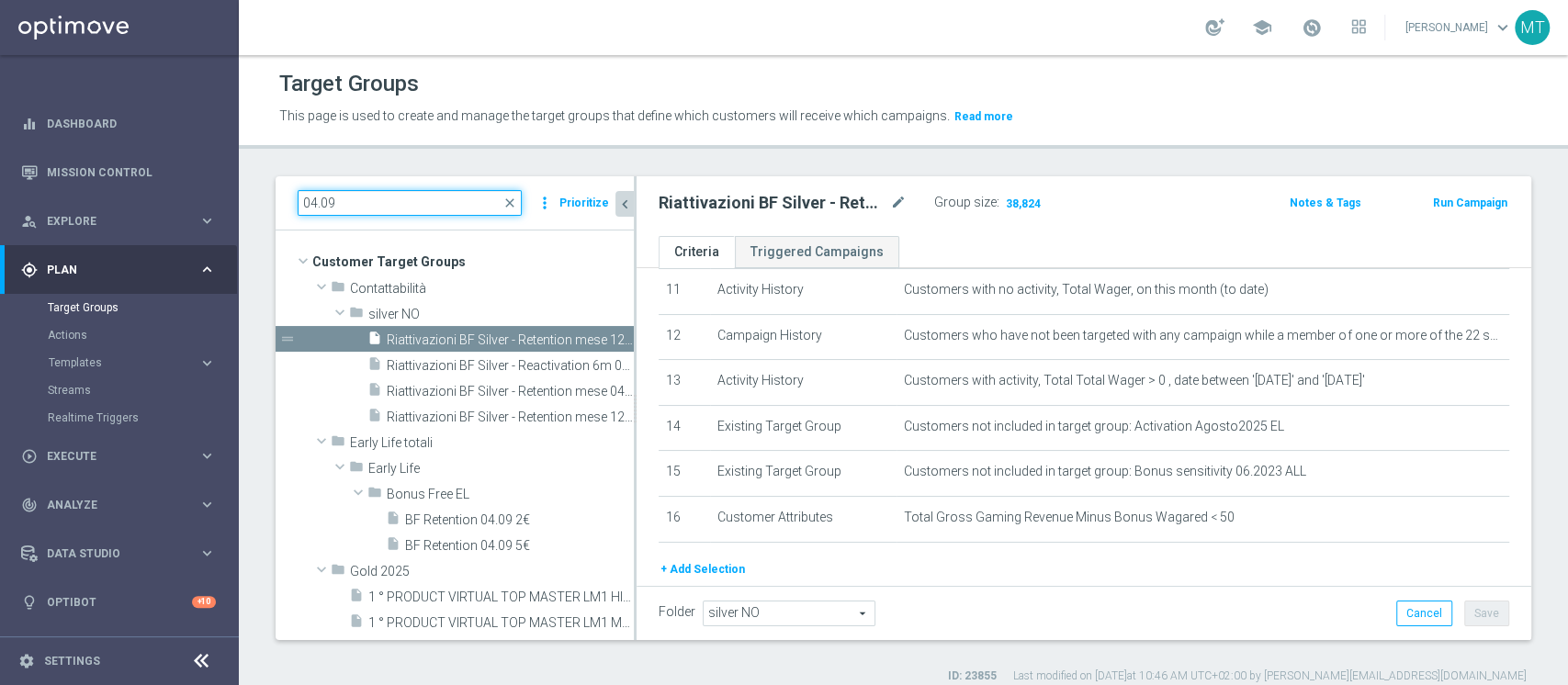
click at [342, 193] on input "04.09" at bounding box center [409, 203] width 224 height 25
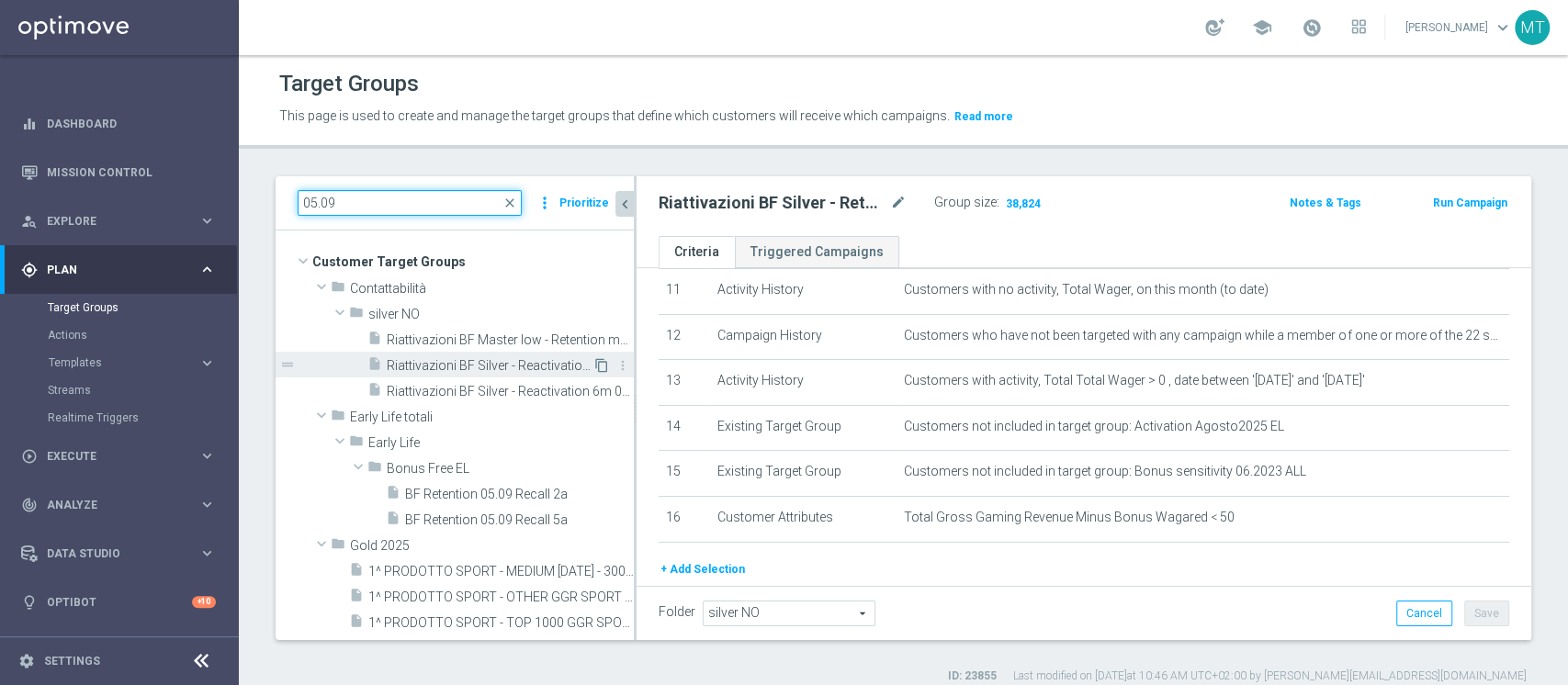
type input "05.09"
click at [594, 358] on icon "content_copy" at bounding box center [601, 364] width 15 height 15
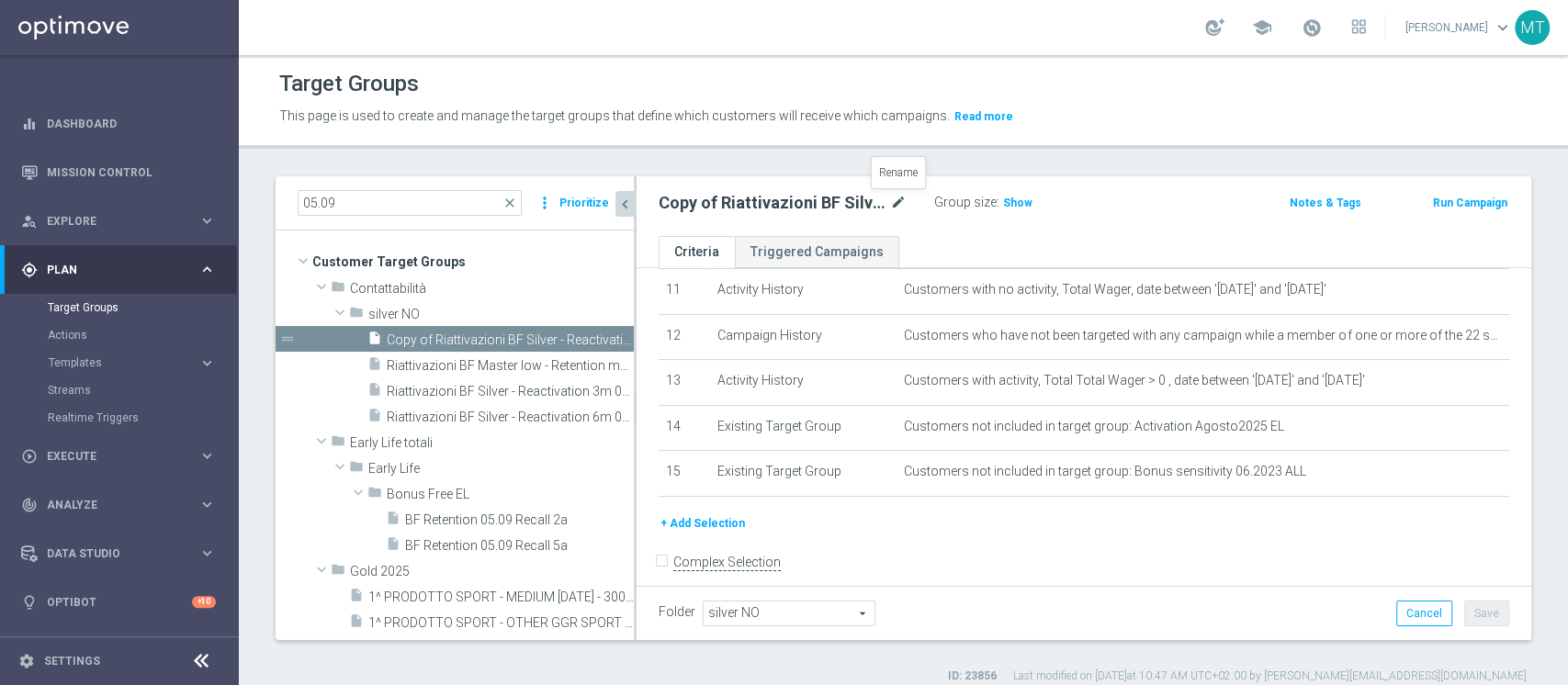
click at [900, 202] on icon "mode_edit" at bounding box center [898, 202] width 17 height 22
type input "Riattivazioni BF Silver - Reactivation 3m 12.09"
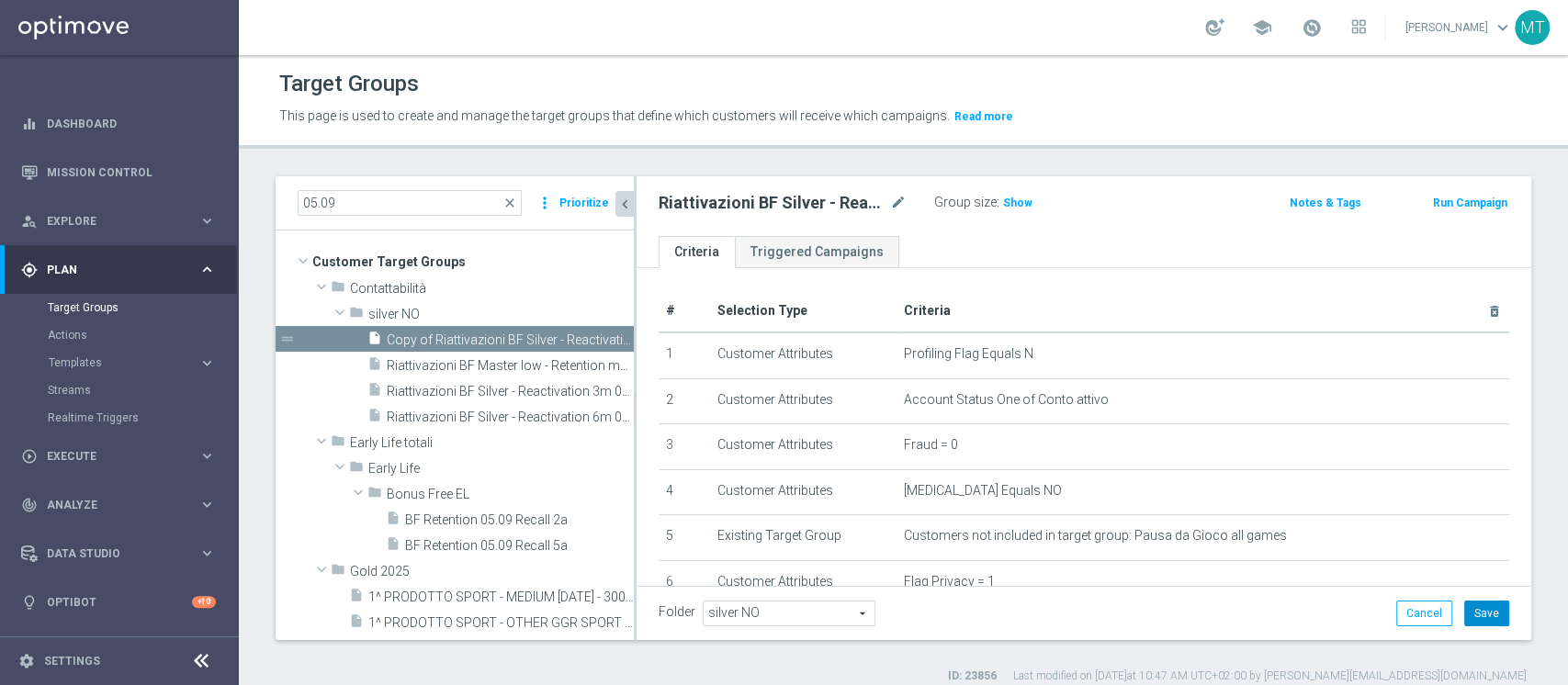
click at [1175, 512] on button "Save" at bounding box center [1487, 614] width 45 height 25
click at [1022, 205] on span "Show" at bounding box center [1018, 202] width 29 height 13
click at [838, 209] on h2 "Riattivazioni BF Silver - Reactivation 3m 12.09" at bounding box center [772, 202] width 228 height 22
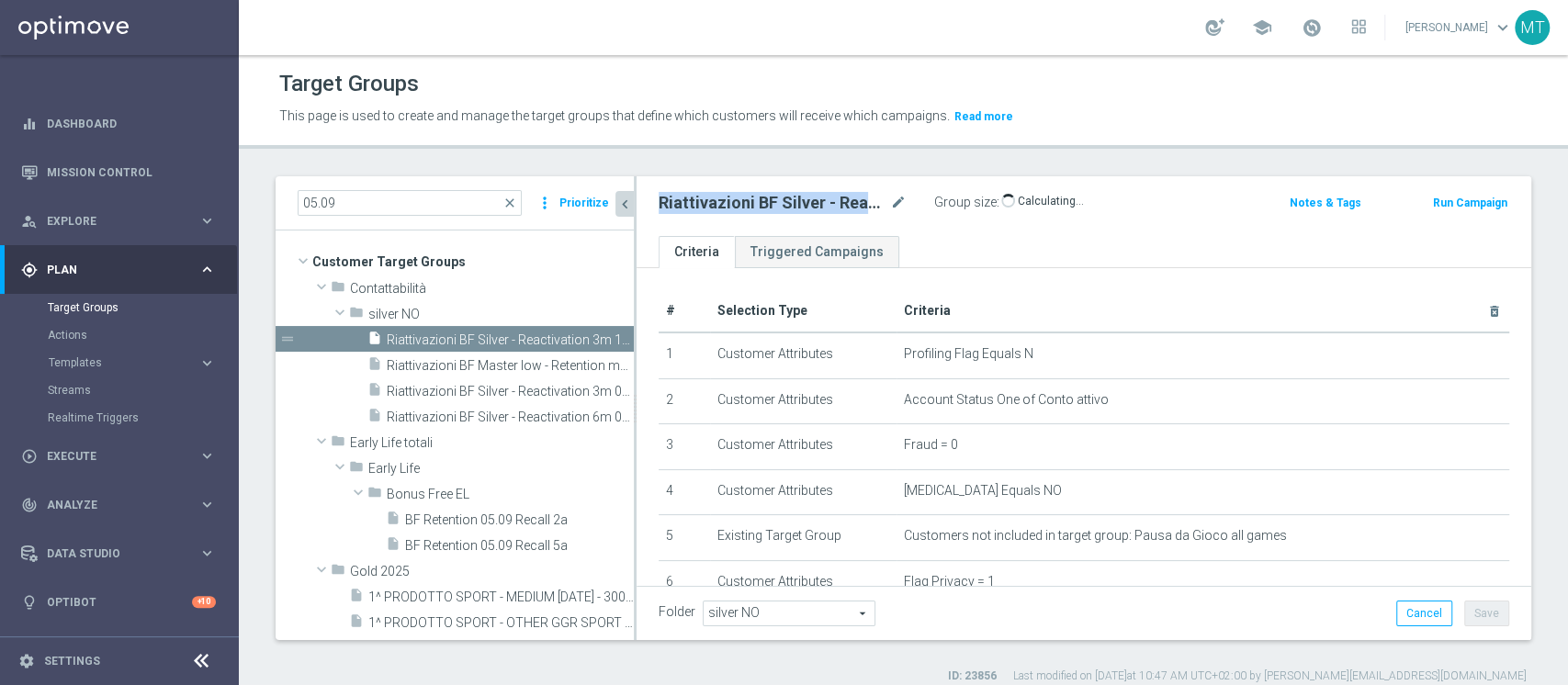
copy div "Riattivazioni BF Silver - Reactivation 3m 12.09"
click at [594, 419] on icon "content_copy" at bounding box center [601, 416] width 15 height 15
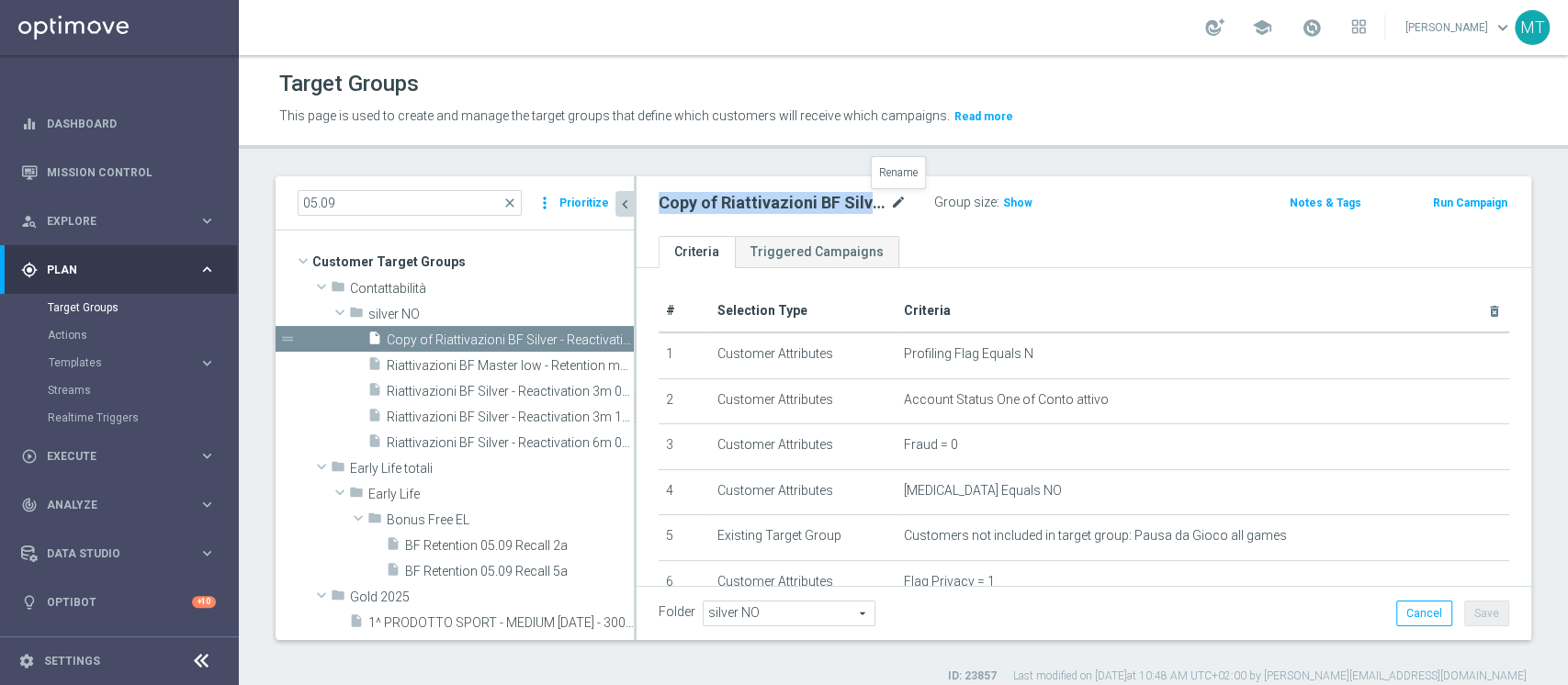
click at [892, 200] on icon "mode_edit" at bounding box center [898, 202] width 17 height 22
type input "Riattivazioni BF Silver - Reactivation 6m 12.09"
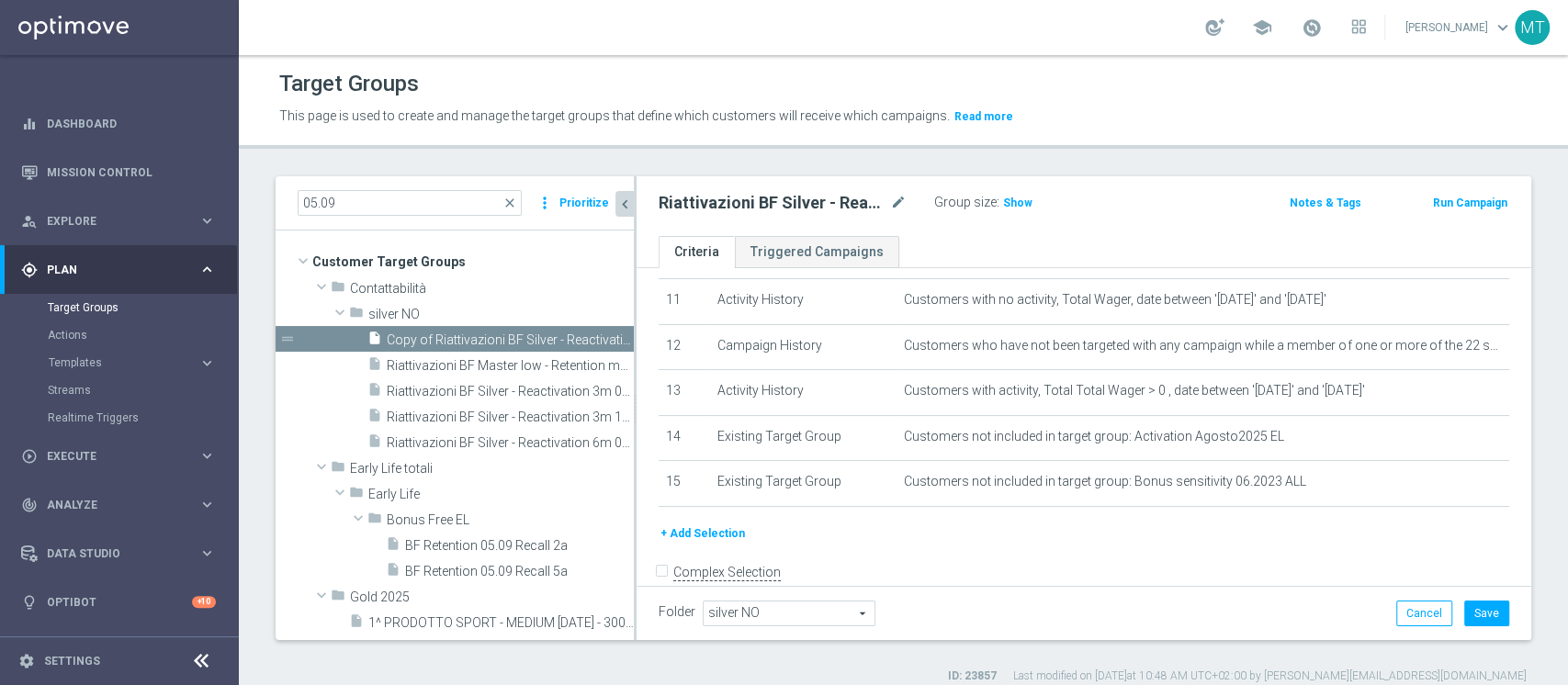
scroll to position [510, 0]
click at [1175, 512] on button "Save" at bounding box center [1487, 614] width 45 height 25
click at [1010, 201] on span "Show" at bounding box center [1018, 202] width 29 height 13
click at [819, 205] on h2 "Riattivazioni BF Silver - Reactivation 6m 12.09" at bounding box center [772, 202] width 228 height 22
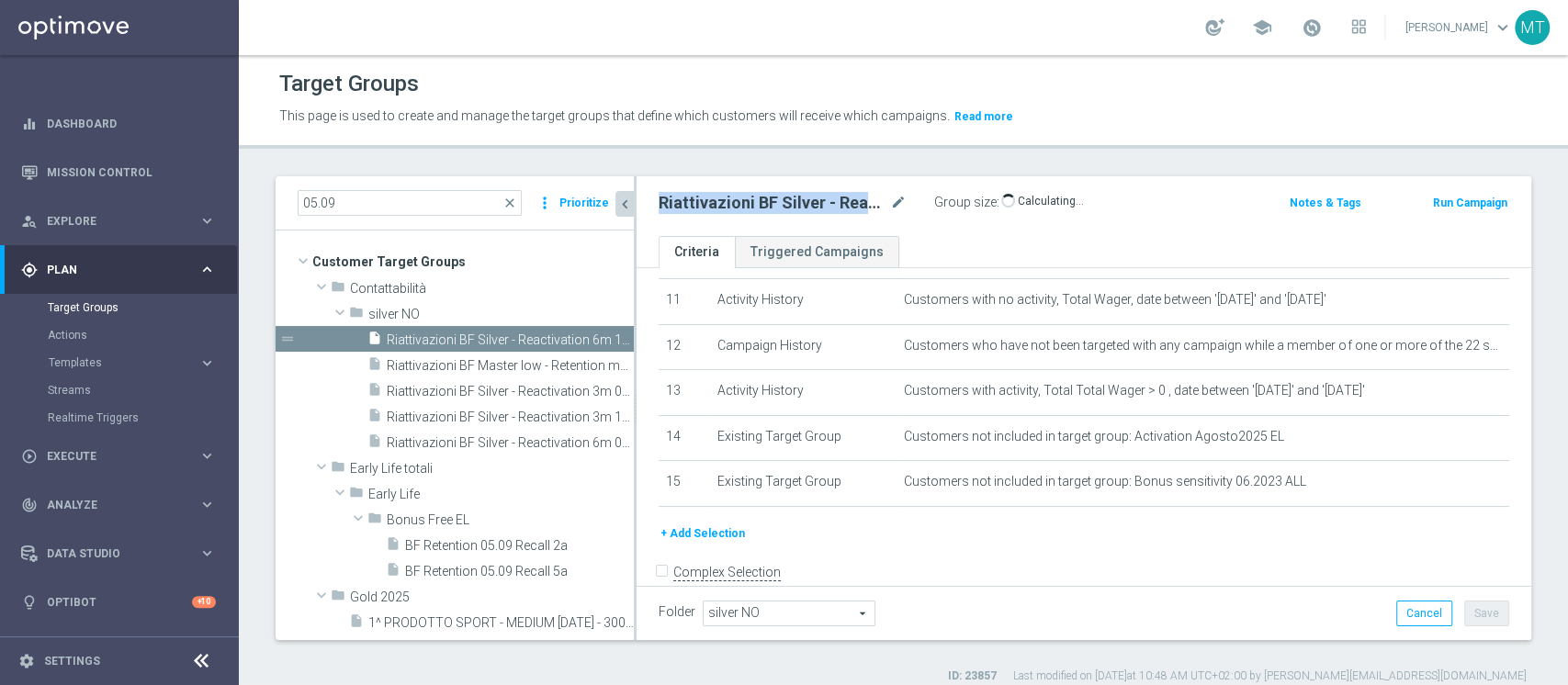
click at [819, 205] on h2 "Riattivazioni BF Silver - Reactivation 6m 12.09" at bounding box center [772, 202] width 228 height 22
copy div "Riattivazioni BF Silver - Reactivation 6m 12.09"
click at [594, 363] on icon "content_copy" at bounding box center [601, 364] width 15 height 15
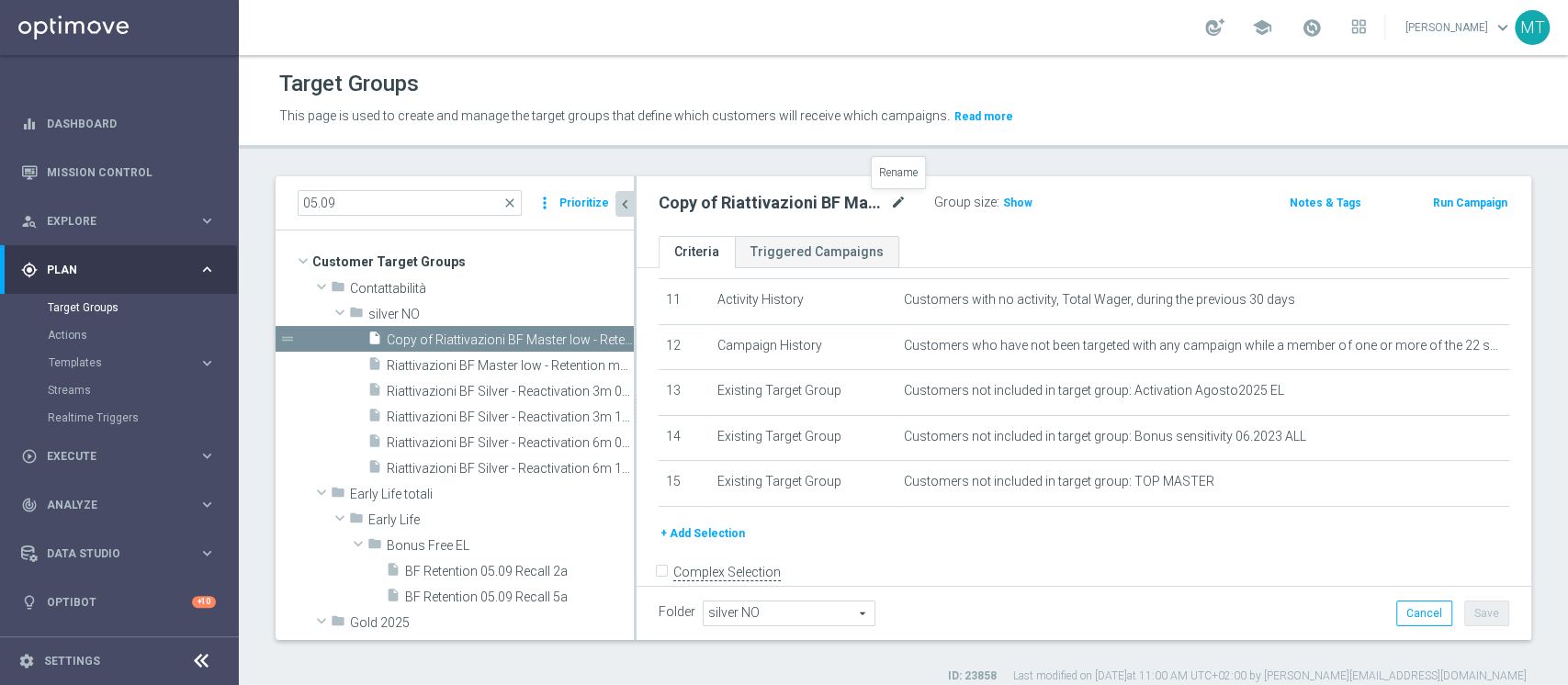
click at [905, 193] on icon "mode_edit" at bounding box center [898, 202] width 17 height 22
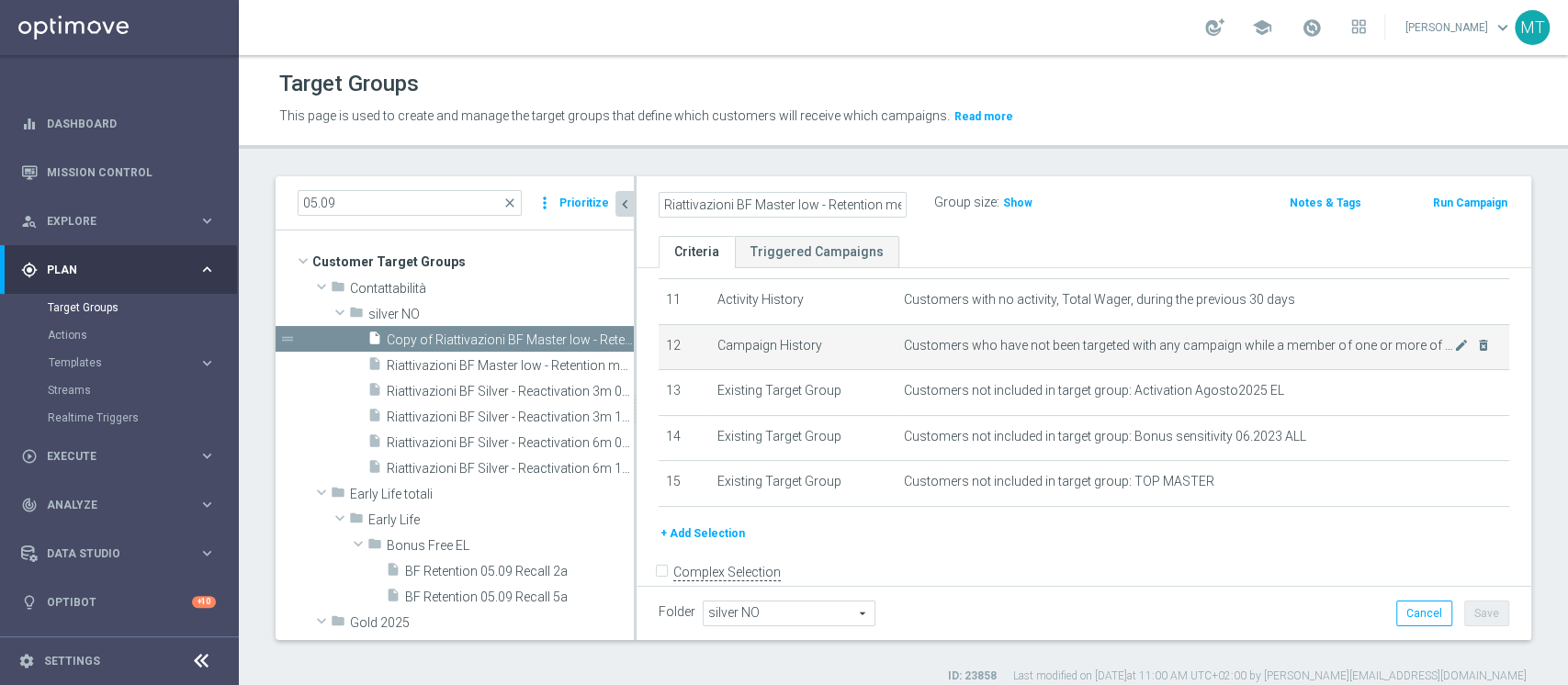
type input "Riattivazioni BF Master low - Retention mese 12.09"
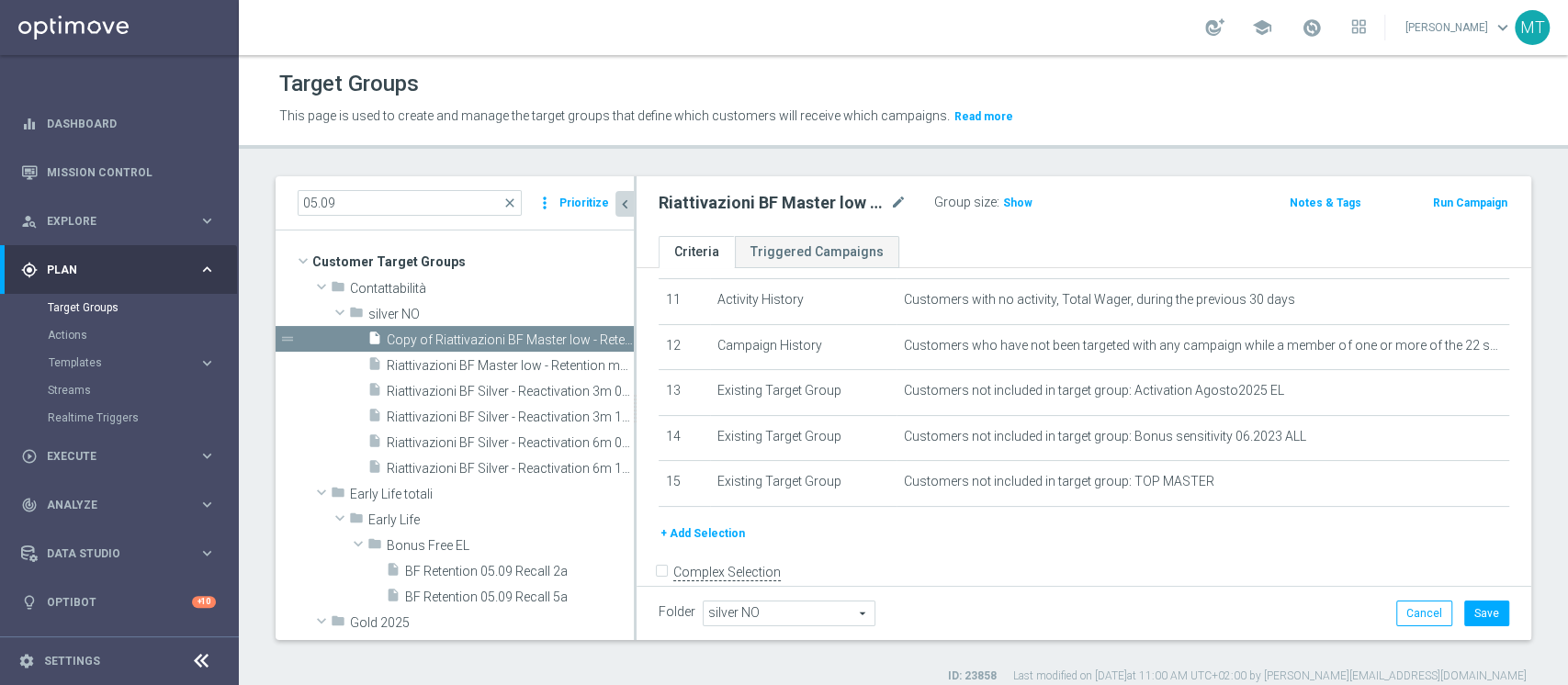
click at [815, 198] on h2 "Riattivazioni BF Master low - Retention mese 12.09" at bounding box center [772, 202] width 228 height 22
copy div "Riattivazioni BF Master low - Retention mese 12.09"
click at [1007, 193] on h3 "Show" at bounding box center [1018, 202] width 33 height 21
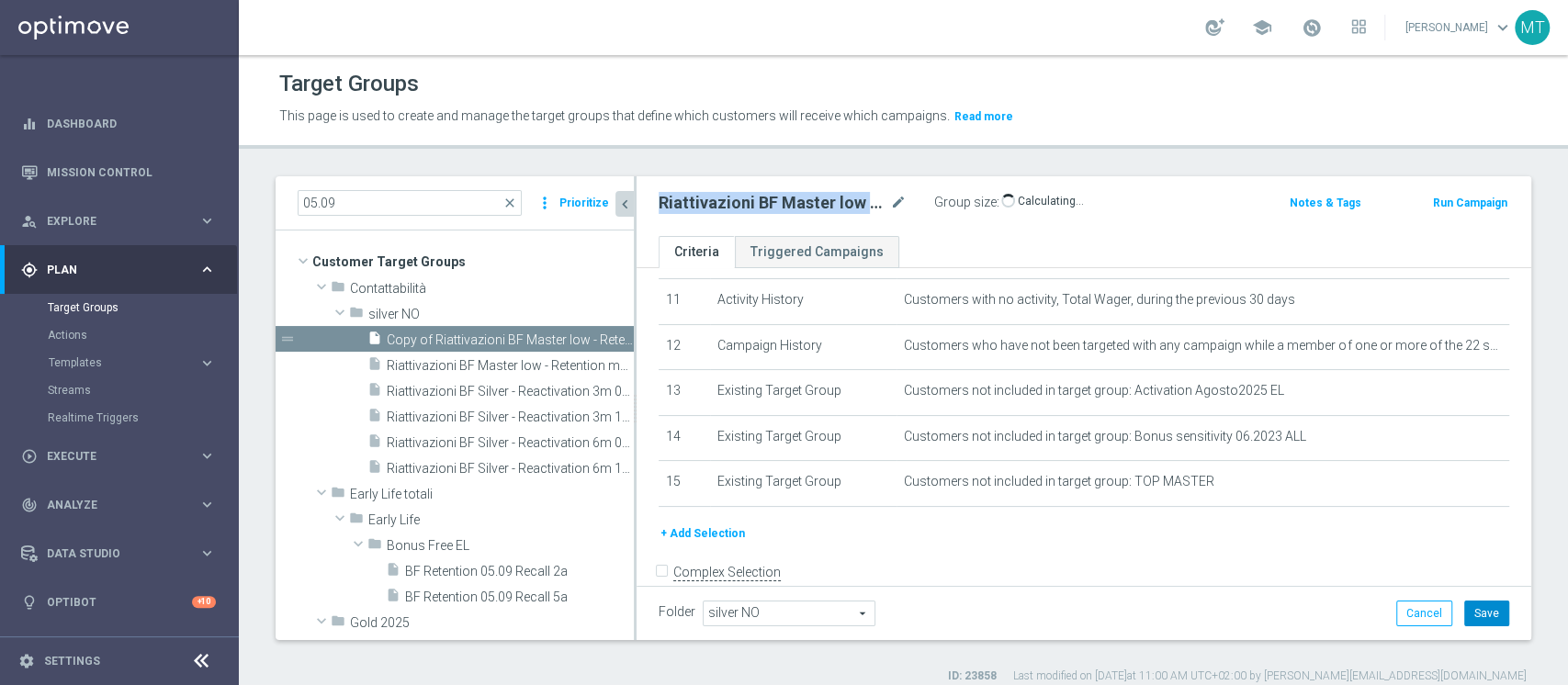
click at [1175, 512] on button "Save" at bounding box center [1487, 614] width 45 height 25
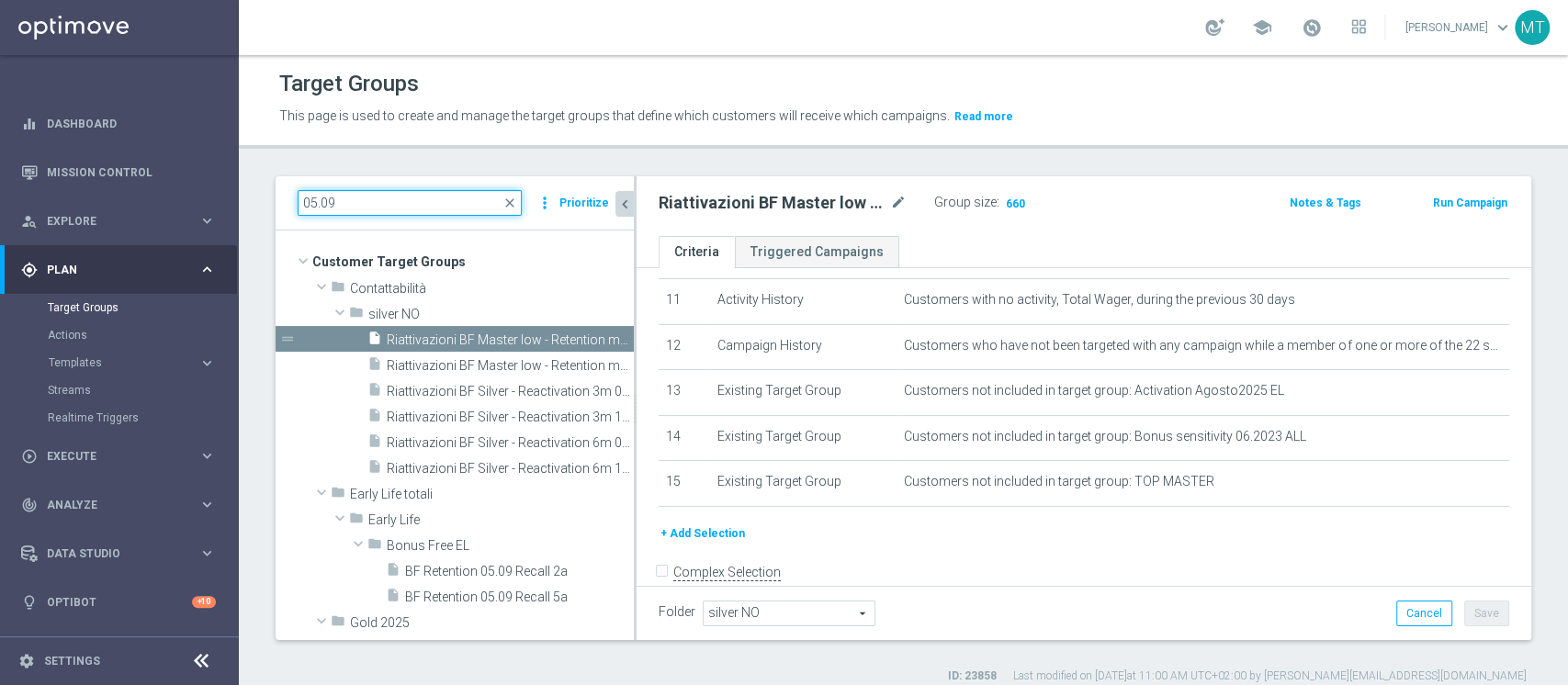
click at [320, 205] on input "05.09" at bounding box center [409, 203] width 224 height 25
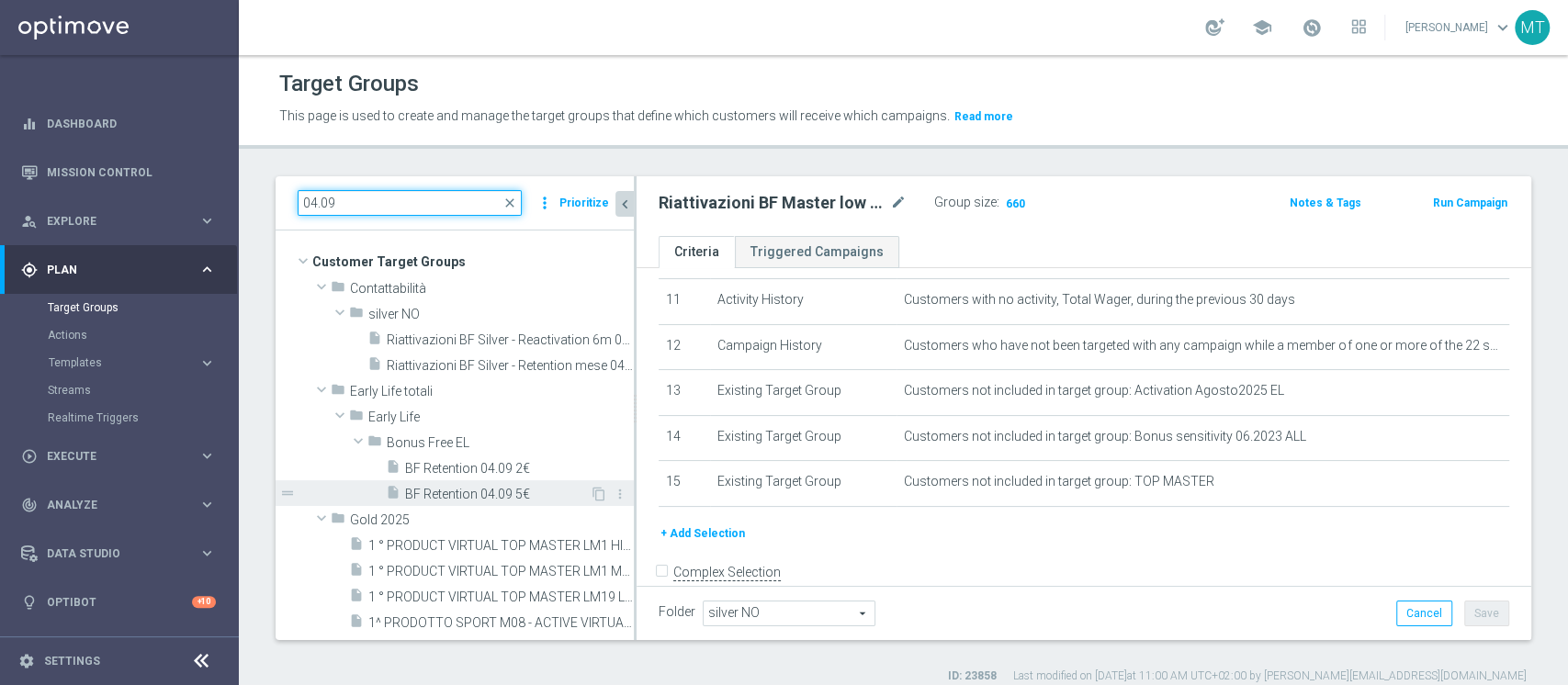
type input "04.09"
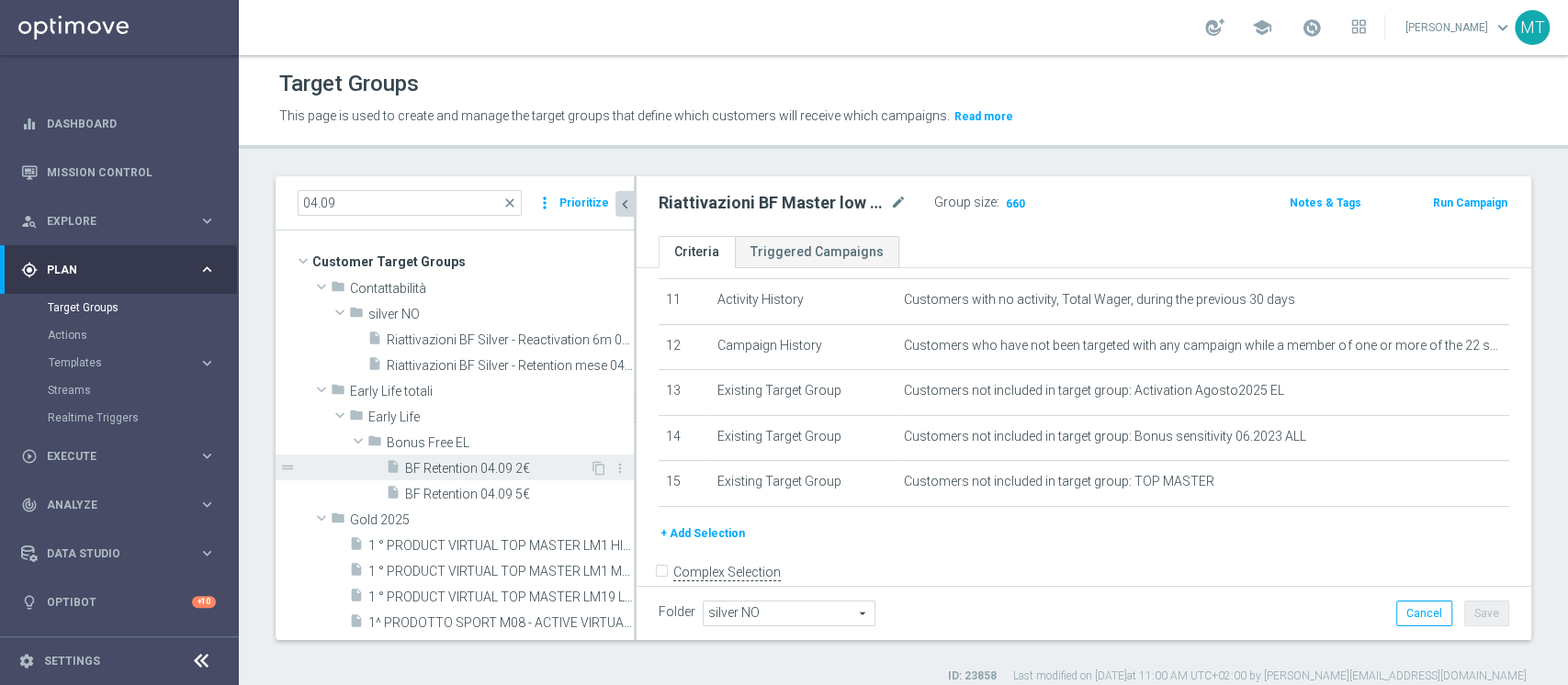
click at [558, 461] on span "BF Retention 04.09 2€" at bounding box center [497, 469] width 185 height 16
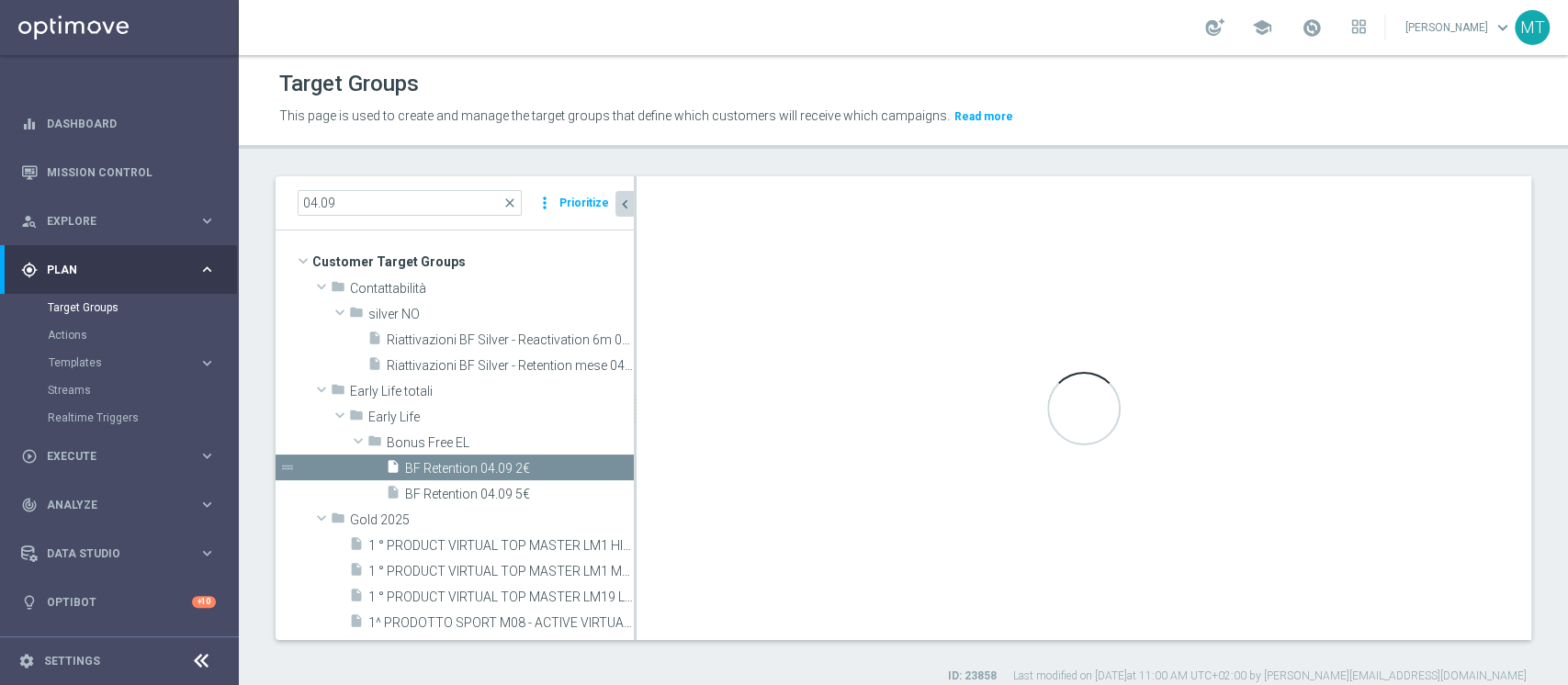
type input "Bonus Free EL"
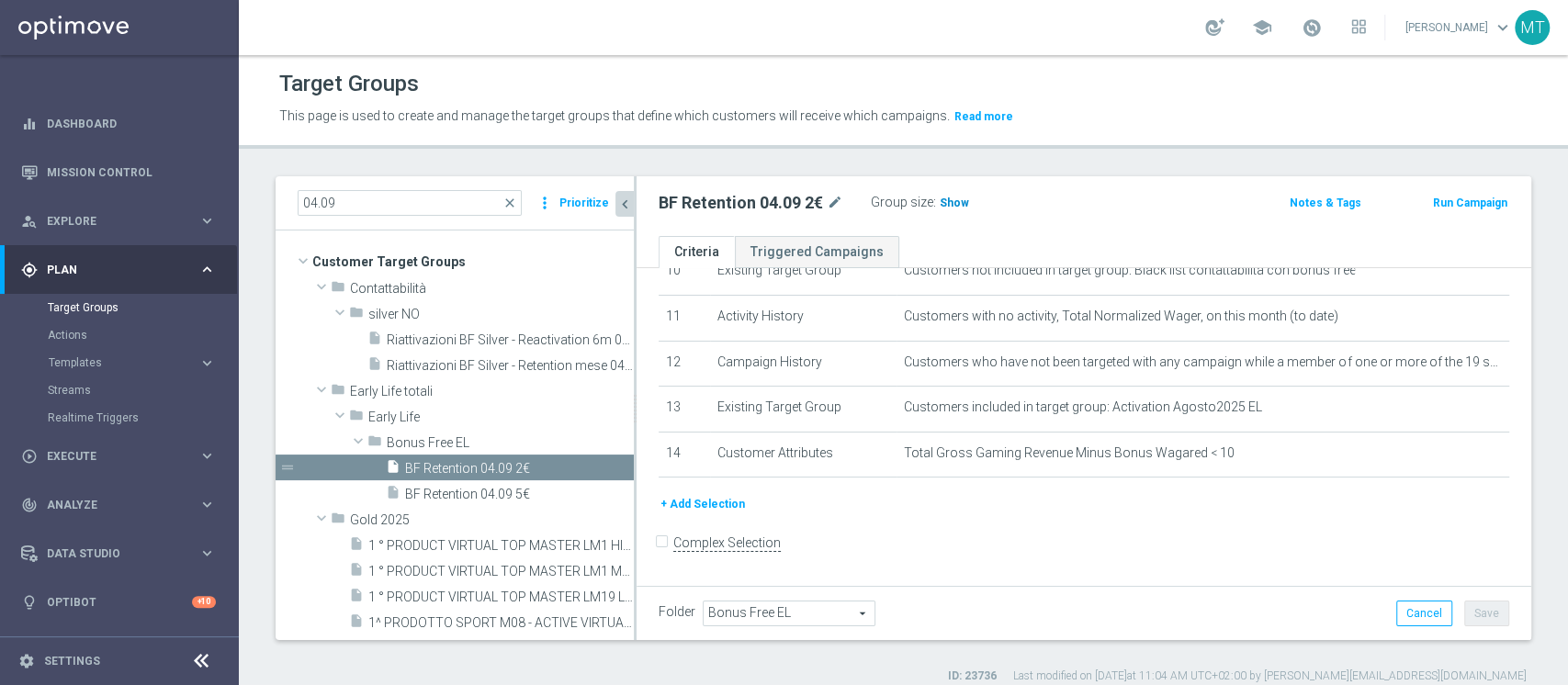
click at [948, 207] on span "Show" at bounding box center [954, 202] width 29 height 13
click at [483, 488] on span "BF Retention 04.09 5€" at bounding box center [497, 494] width 185 height 16
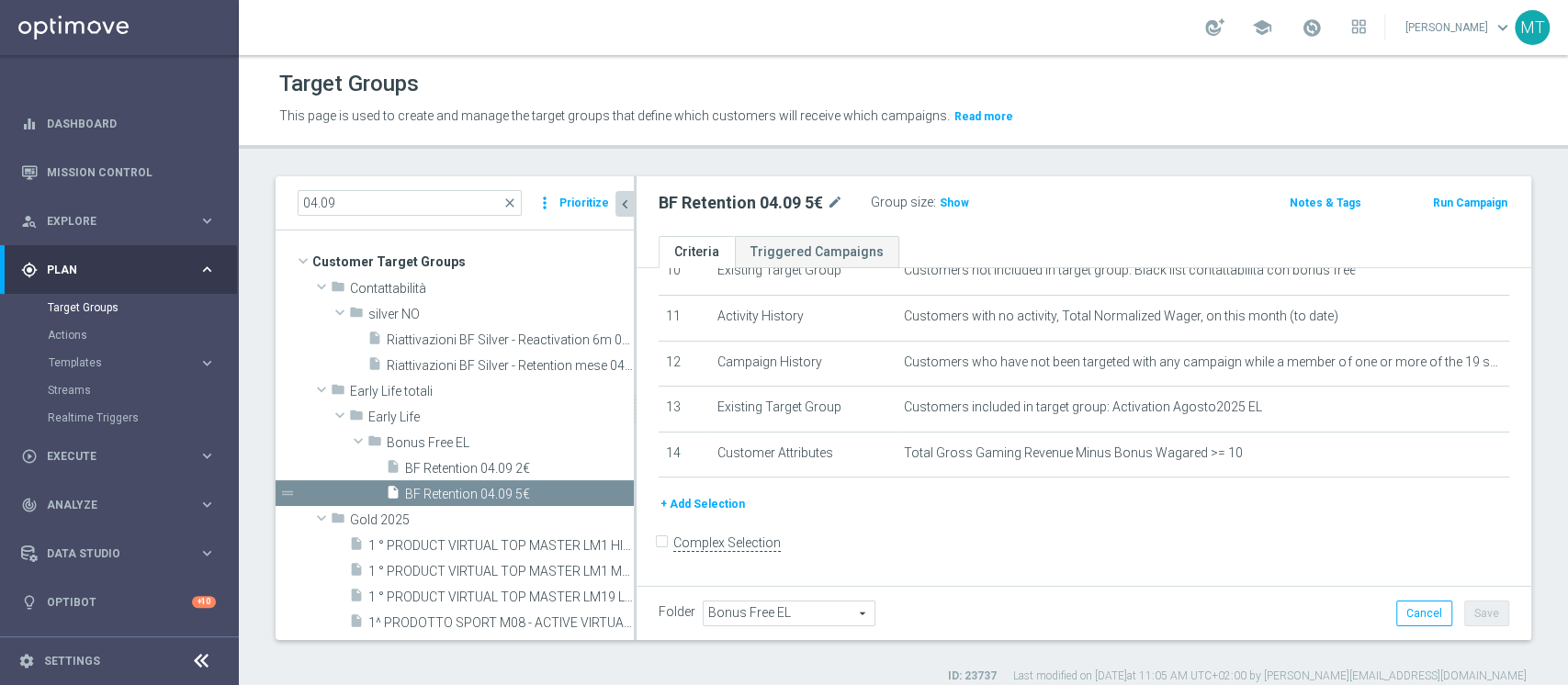
click at [965, 203] on span "Show" at bounding box center [954, 202] width 29 height 13
click at [591, 495] on icon "content_copy" at bounding box center [598, 493] width 15 height 15
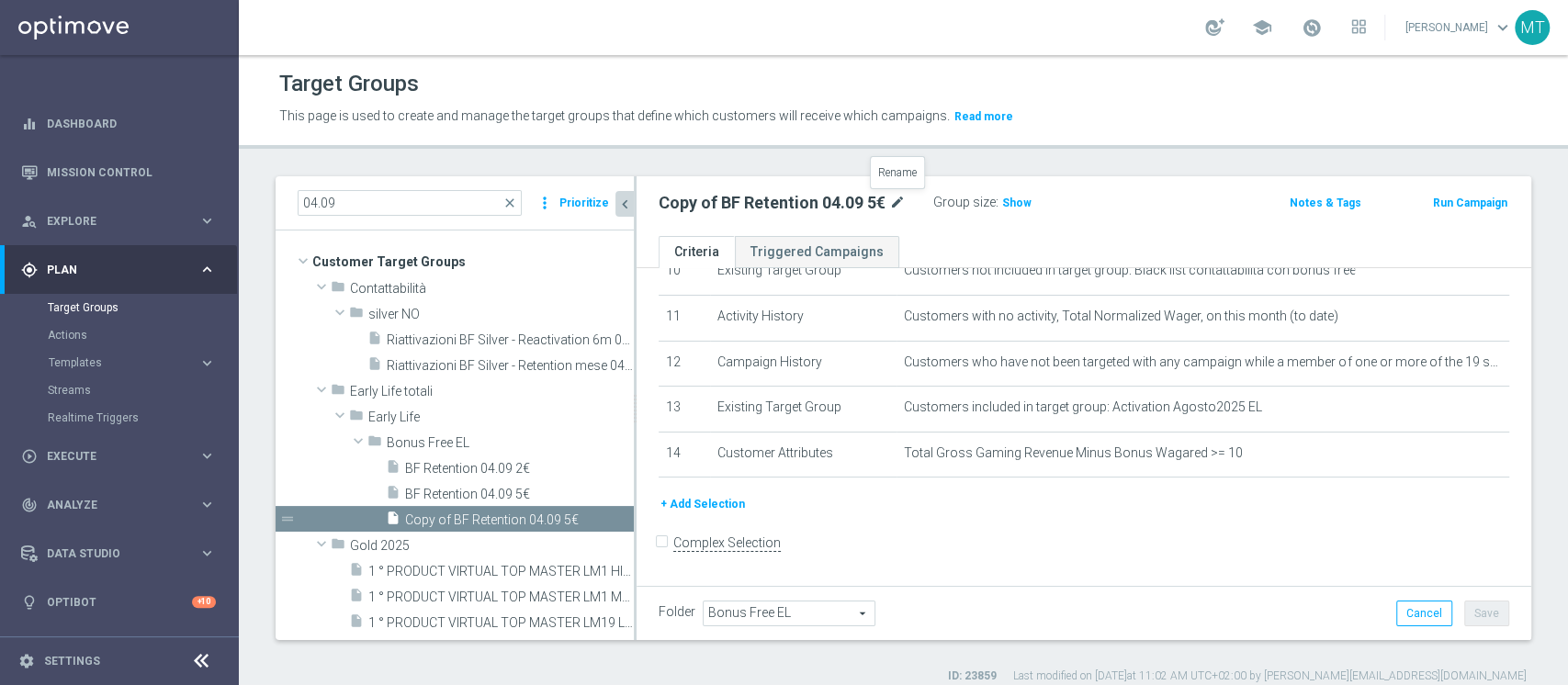
click at [904, 203] on icon "mode_edit" at bounding box center [897, 202] width 17 height 22
click at [772, 197] on input "BF Retention 04.09 5€" at bounding box center [783, 204] width 248 height 25
type input "BF Retention 12.09 5€"
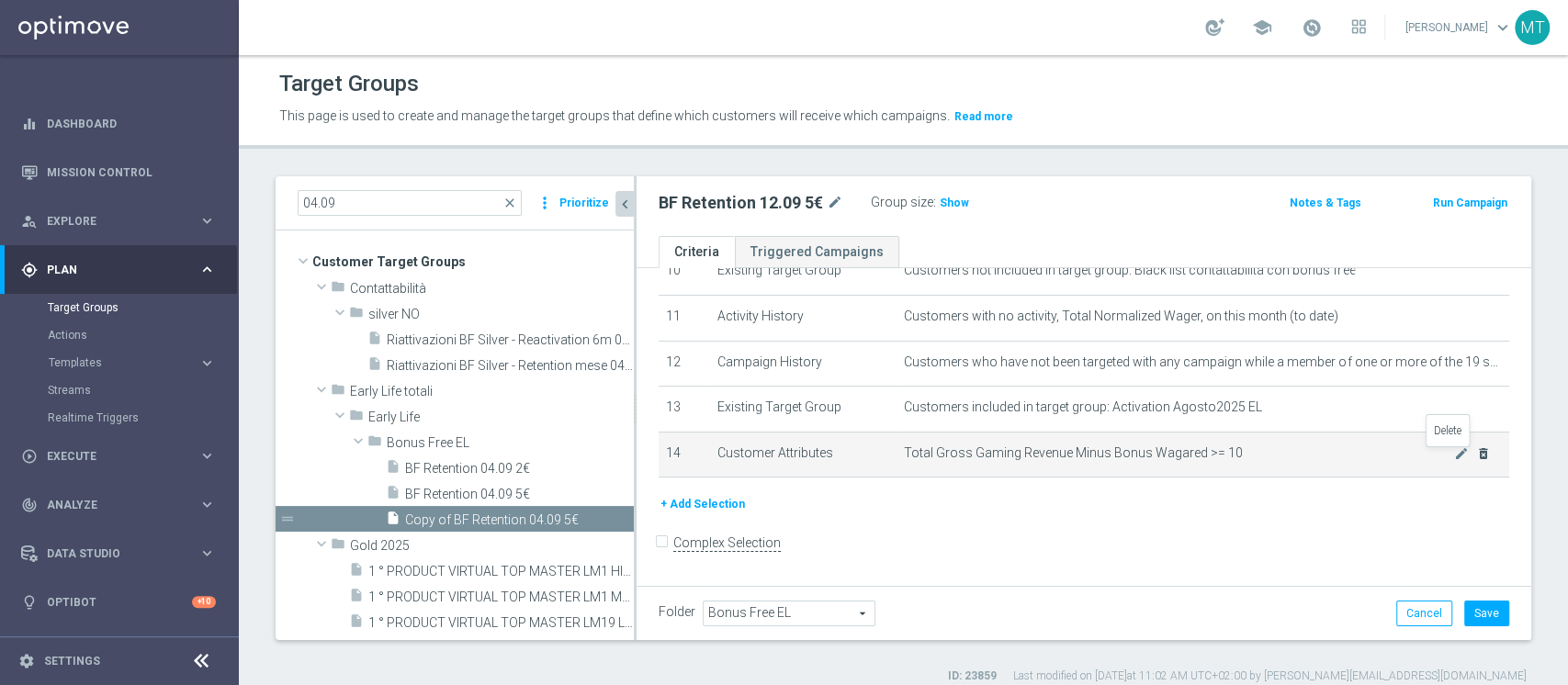
click at [1175, 451] on icon "delete_forever" at bounding box center [1483, 453] width 15 height 15
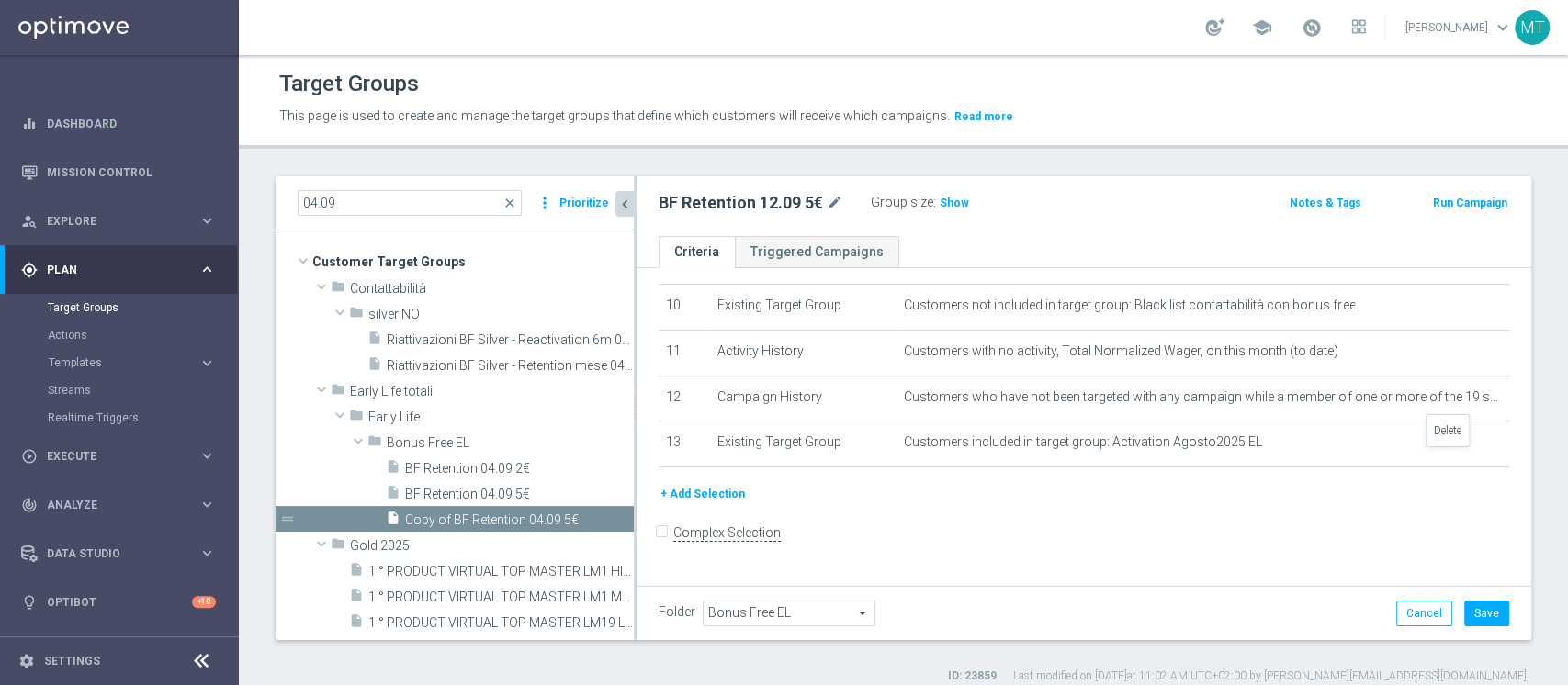
scroll to position [448, 0]
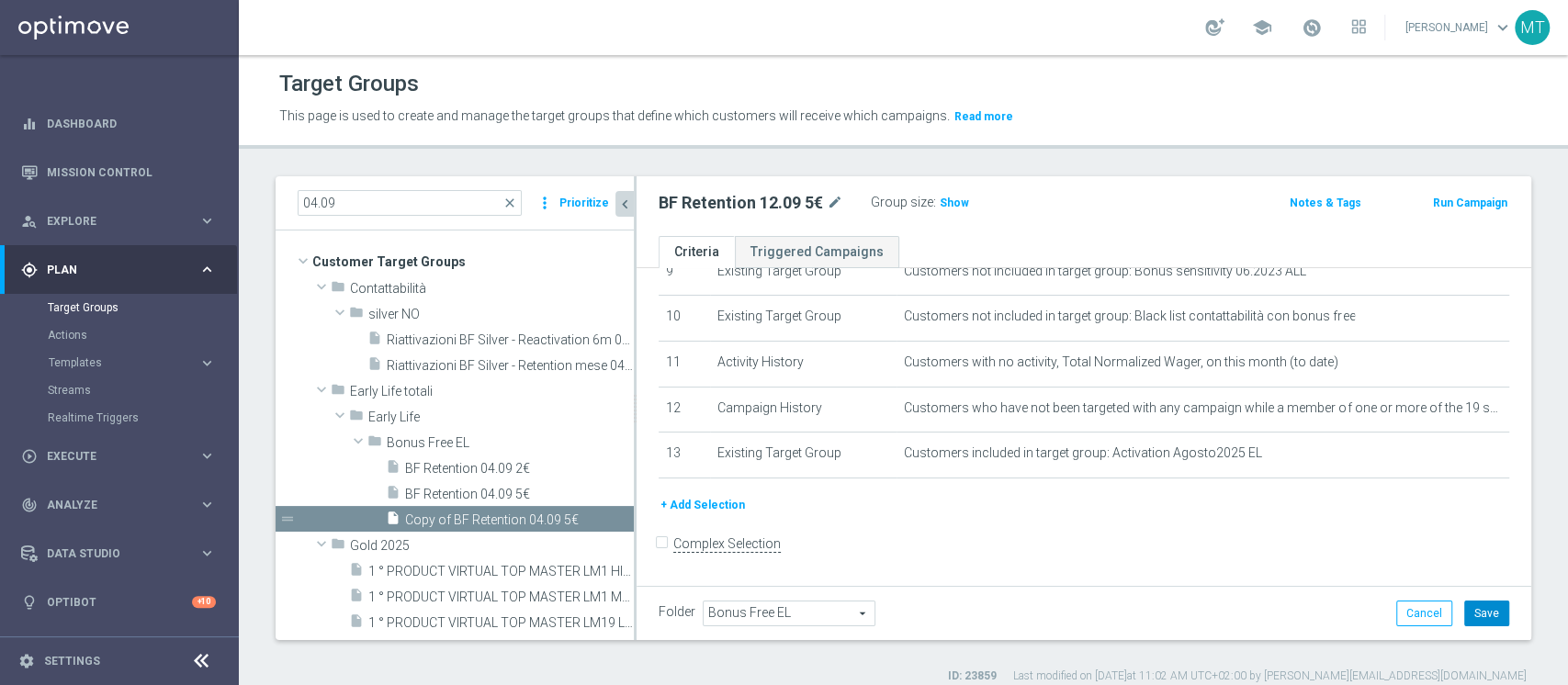
click at [1175, 512] on button "Save" at bounding box center [1487, 614] width 45 height 25
click at [734, 183] on div "BF Retention 12.09 5€ mode_edit Group size : Show Notes & Tags Run Campaign" at bounding box center [1083, 205] width 894 height 60
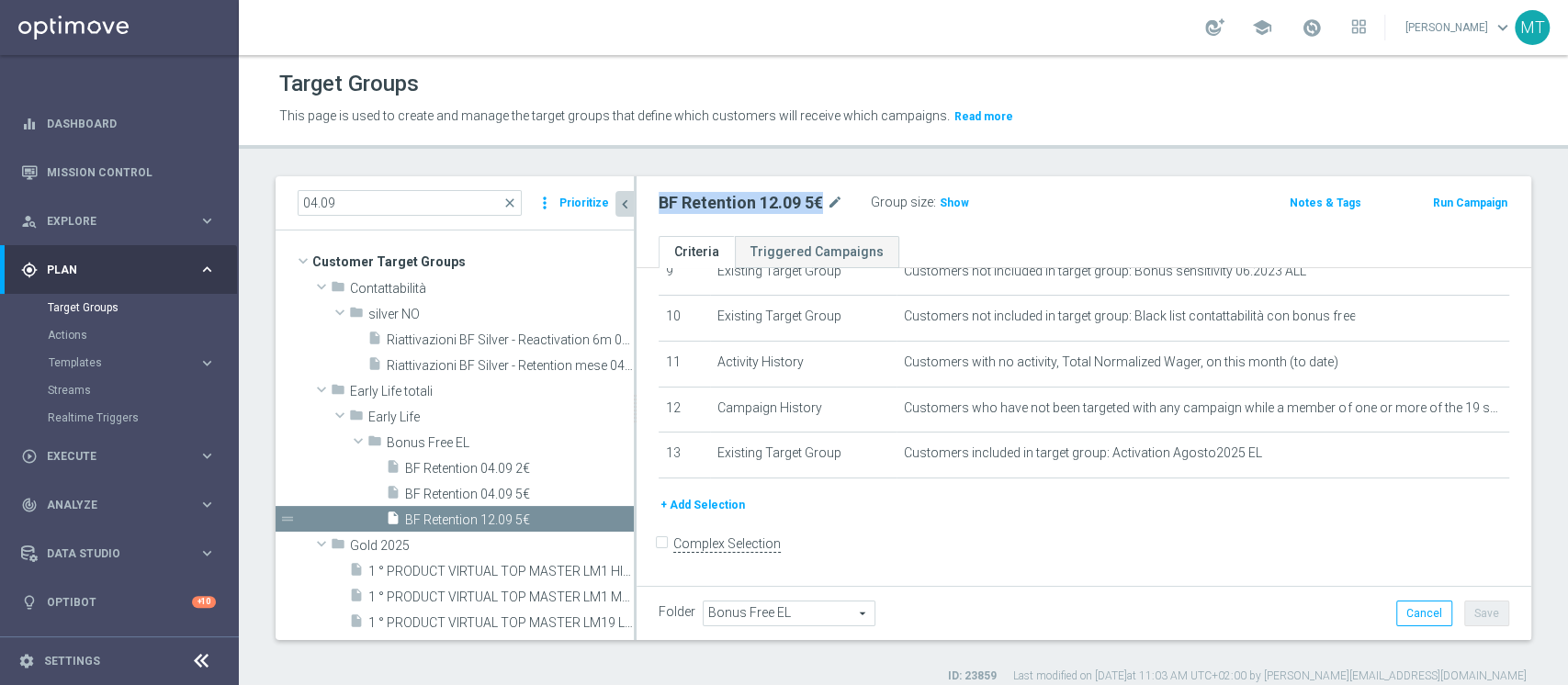
copy div "BF Retention 12.09 5€"
click at [944, 208] on span "Show" at bounding box center [954, 202] width 29 height 13
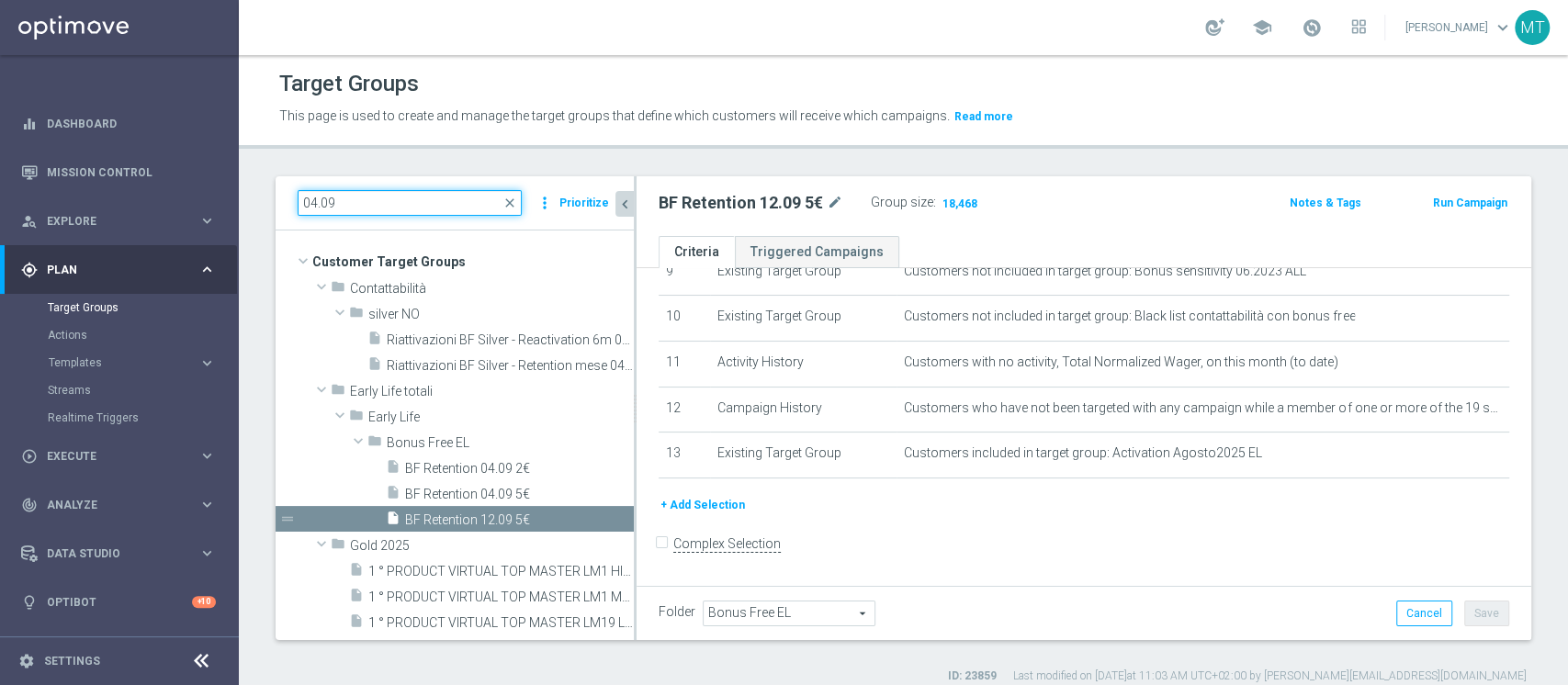
click at [303, 205] on input "04.09" at bounding box center [409, 203] width 224 height 25
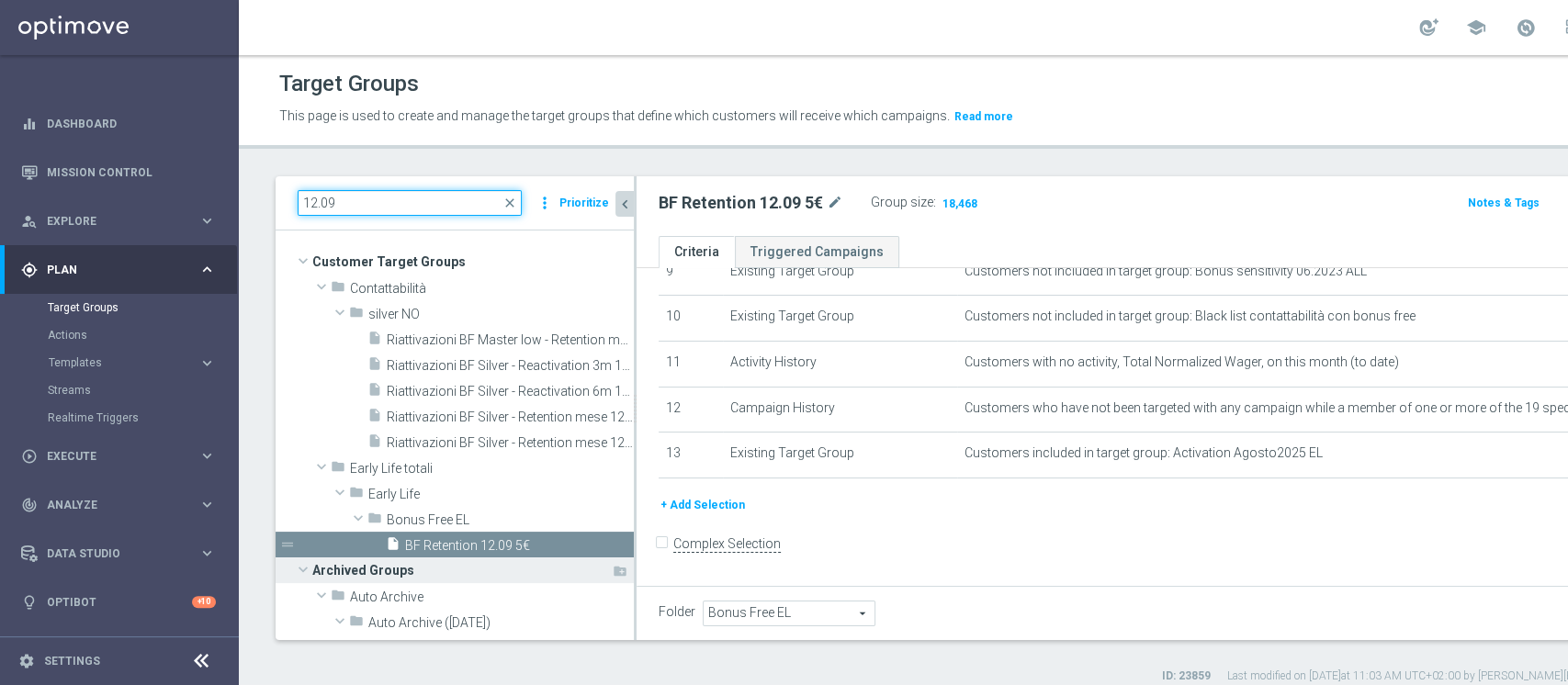
type input "12.09"
click at [304, 512] on span at bounding box center [303, 569] width 22 height 19
